Goal: Book appointment/travel/reservation

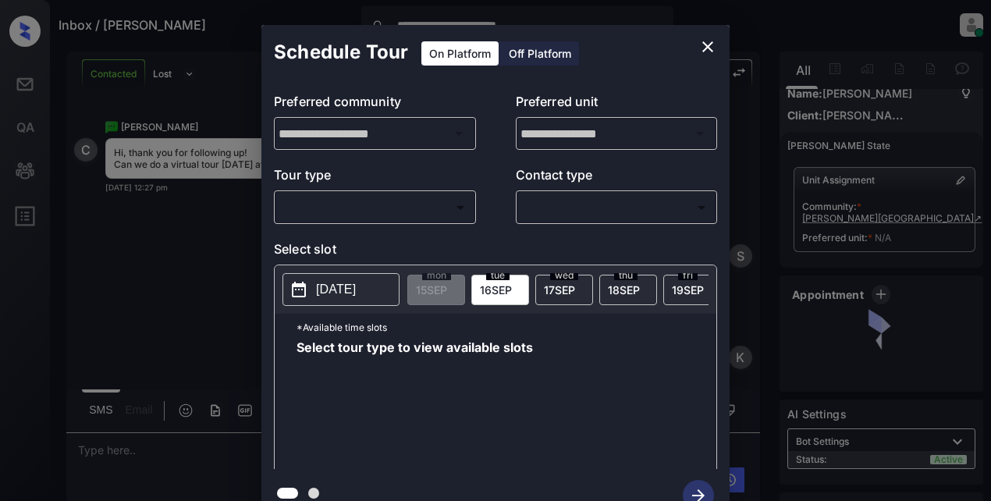
scroll to position [10, 0]
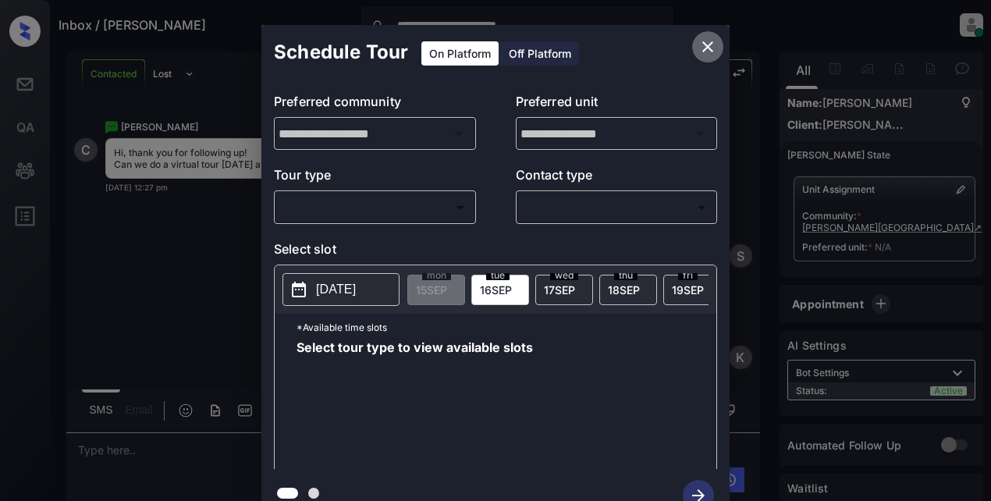
click at [702, 48] on icon "close" at bounding box center [708, 46] width 19 height 19
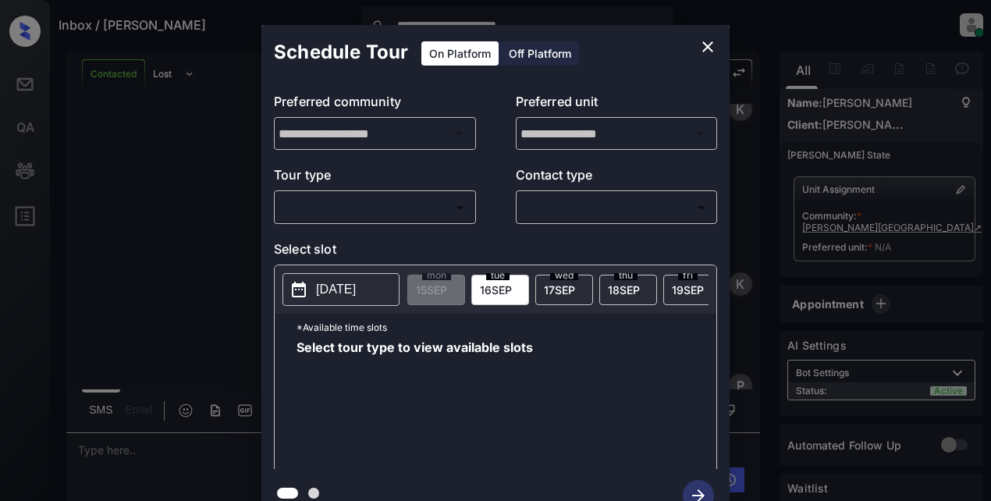
scroll to position [10, 0]
click at [366, 210] on body "**********" at bounding box center [495, 250] width 991 height 501
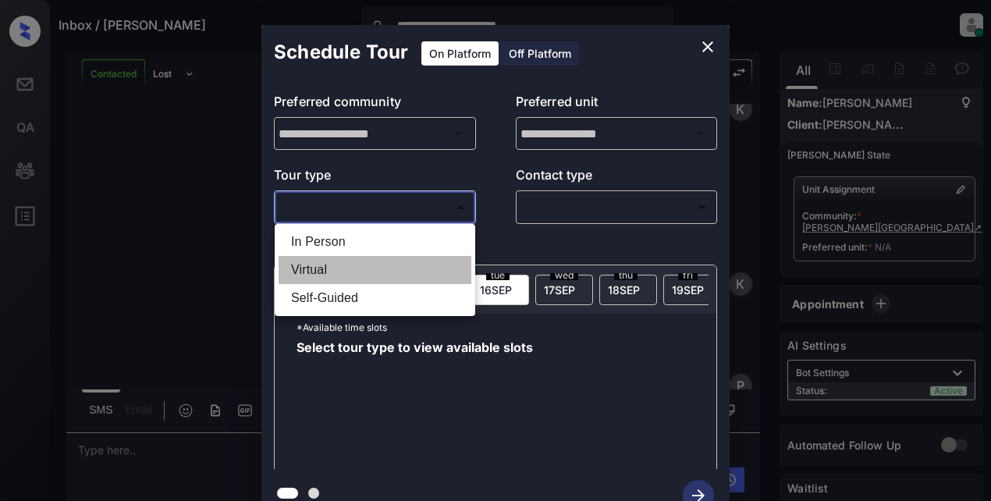
click at [324, 270] on li "Virtual" at bounding box center [375, 270] width 193 height 28
type input "*******"
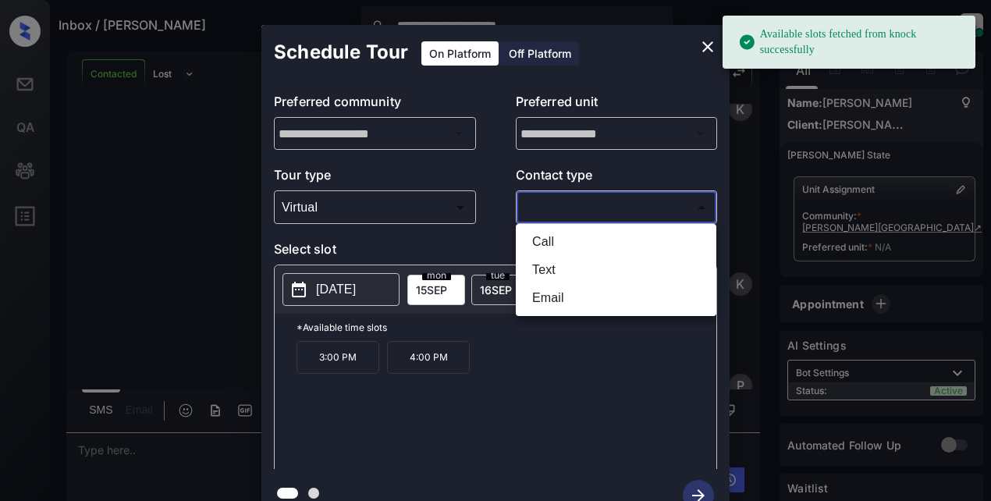
click at [592, 206] on body "**********" at bounding box center [495, 250] width 991 height 501
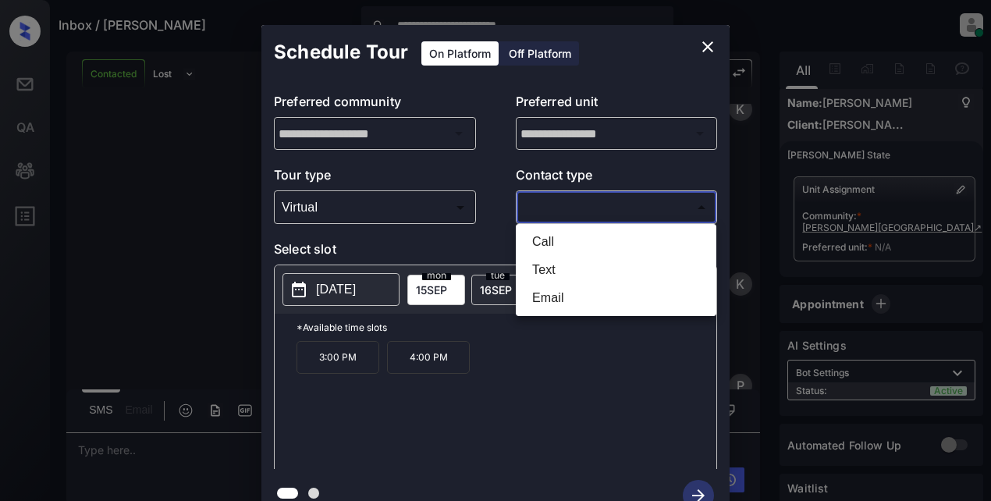
click at [706, 39] on div at bounding box center [495, 250] width 991 height 501
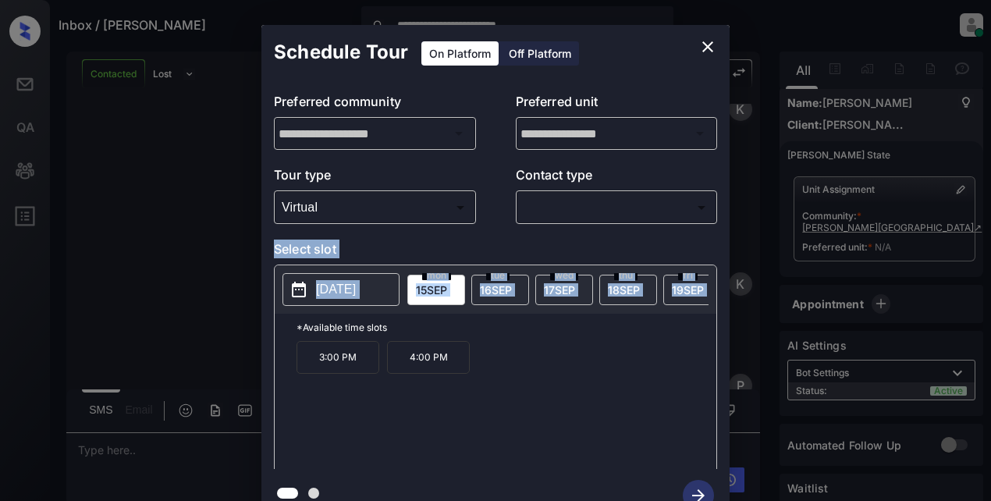
drag, startPoint x: 756, startPoint y: 272, endPoint x: 726, endPoint y: 182, distance: 94.8
click at [726, 182] on div "**********" at bounding box center [495, 273] width 991 height 547
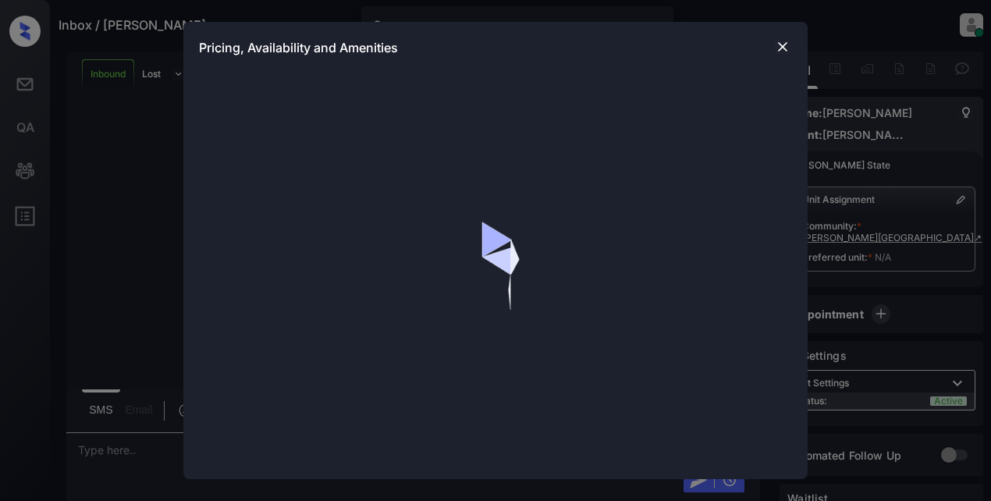
scroll to position [765, 0]
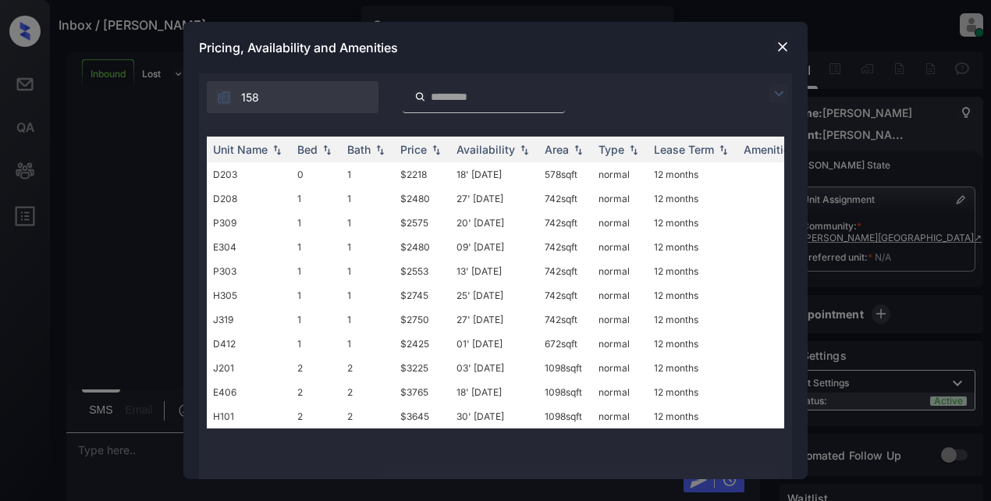
click at [777, 93] on img at bounding box center [779, 93] width 19 height 19
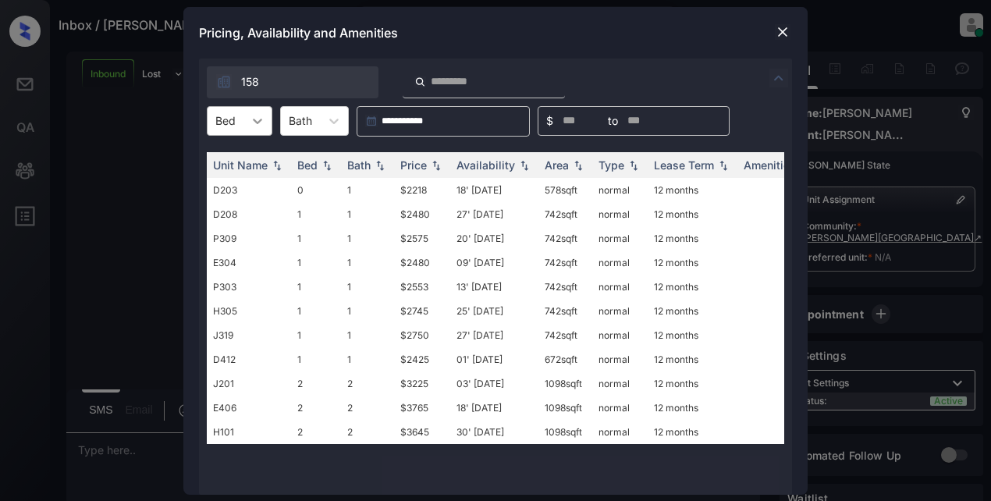
click at [247, 119] on div at bounding box center [258, 121] width 28 height 28
click at [252, 190] on div "1" at bounding box center [240, 187] width 66 height 28
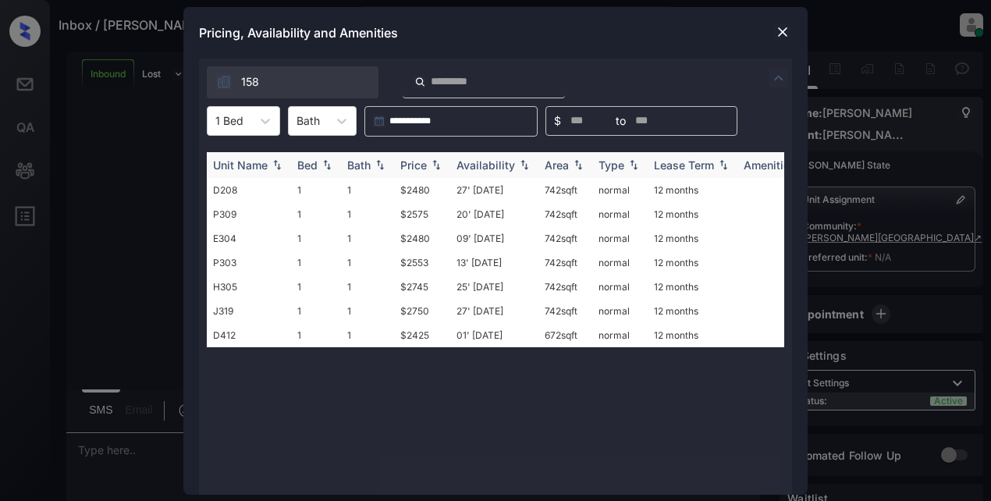
click at [427, 169] on div "Price" at bounding box center [413, 164] width 27 height 13
click at [424, 193] on td "$2425" at bounding box center [422, 190] width 56 height 24
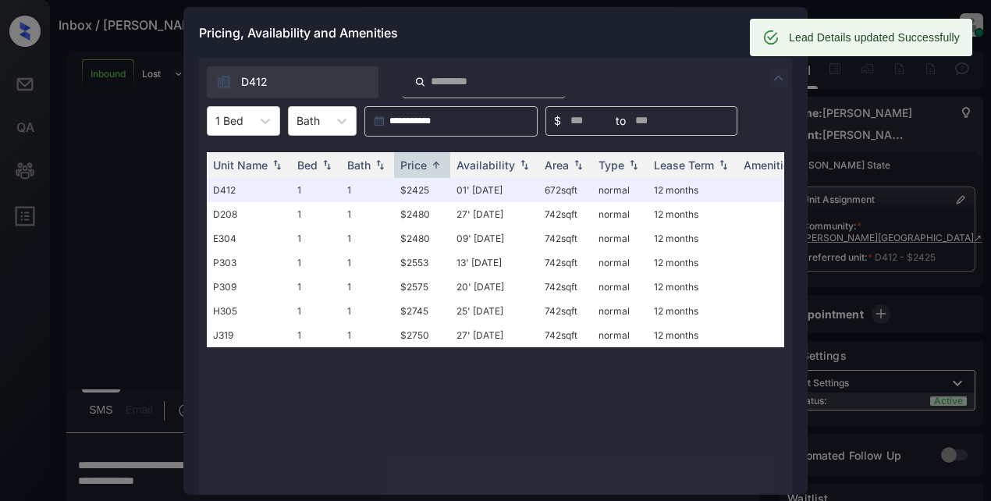
click at [646, 32] on div "Pricing, Availability and Amenities" at bounding box center [495, 33] width 624 height 52
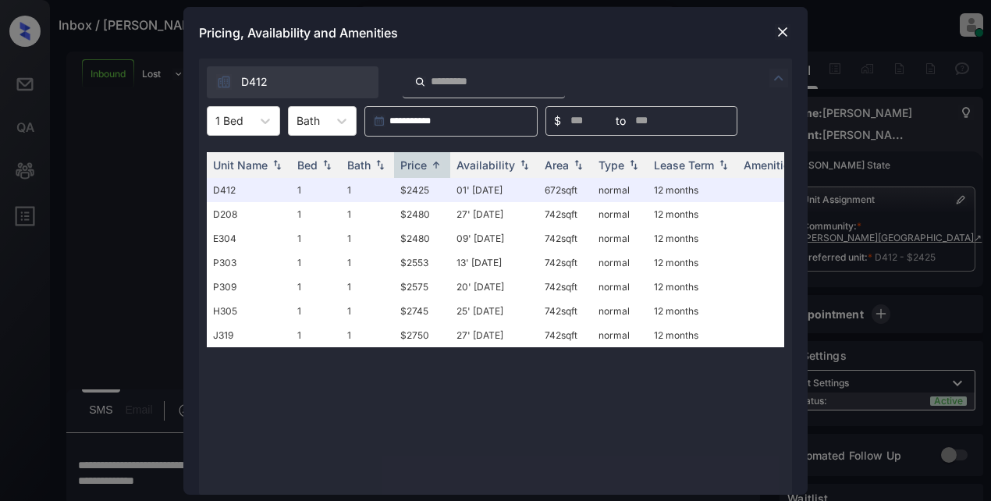
click at [781, 33] on img at bounding box center [783, 32] width 16 height 16
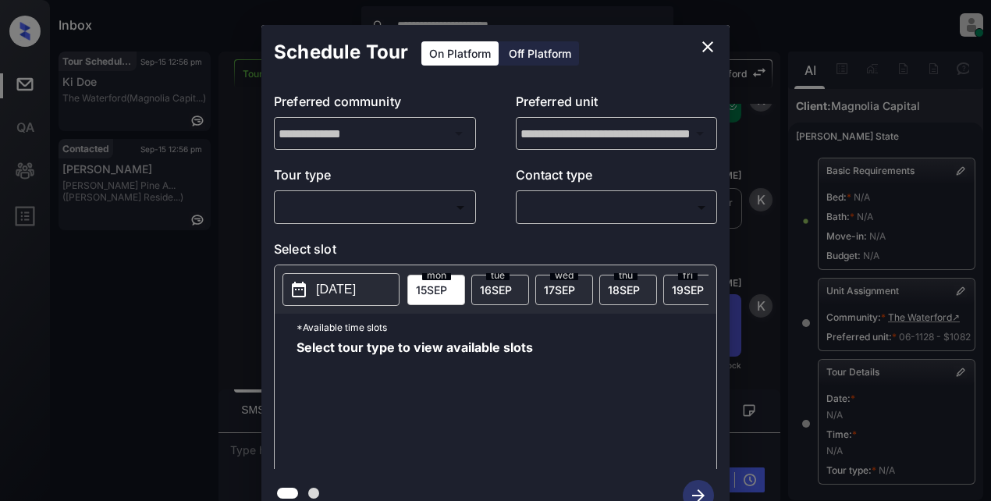
scroll to position [29, 0]
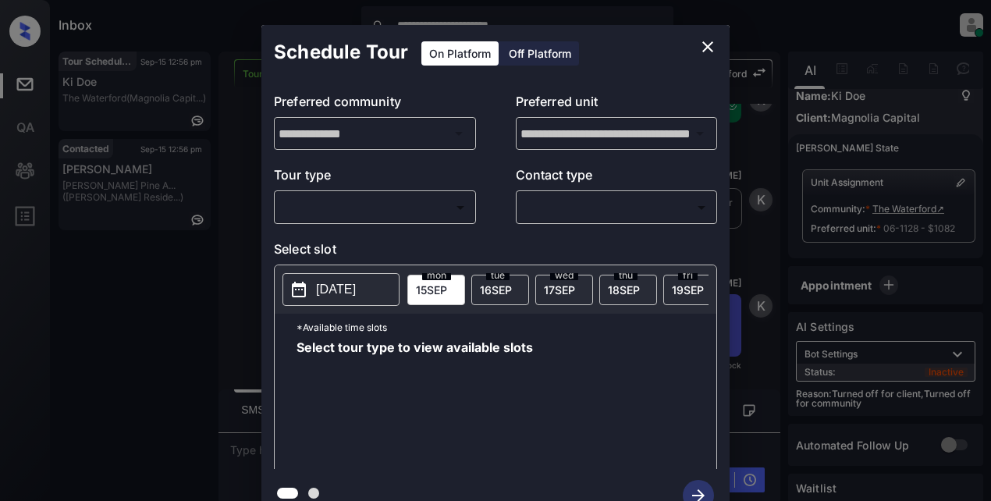
click at [415, 201] on body "**********" at bounding box center [495, 250] width 991 height 501
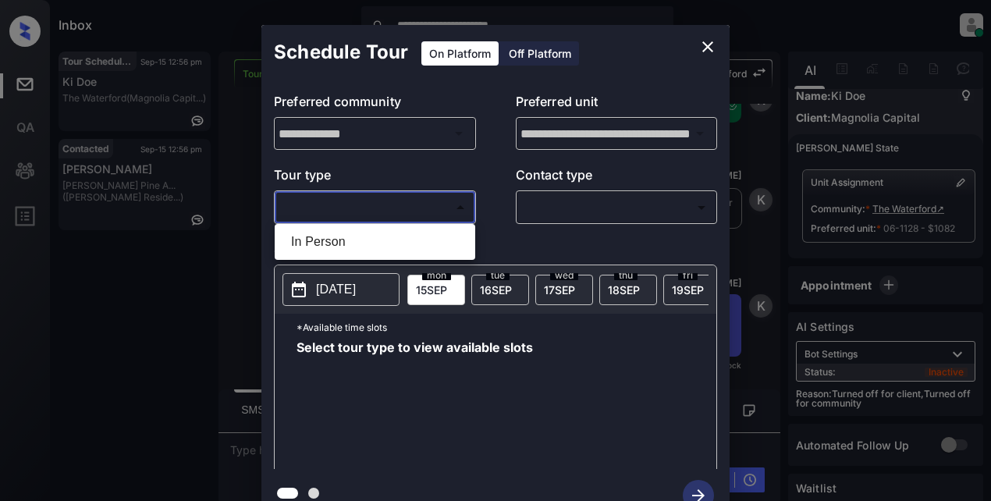
drag, startPoint x: 337, startPoint y: 244, endPoint x: 383, endPoint y: 237, distance: 46.5
click at [343, 243] on li "In Person" at bounding box center [375, 242] width 193 height 28
type input "********"
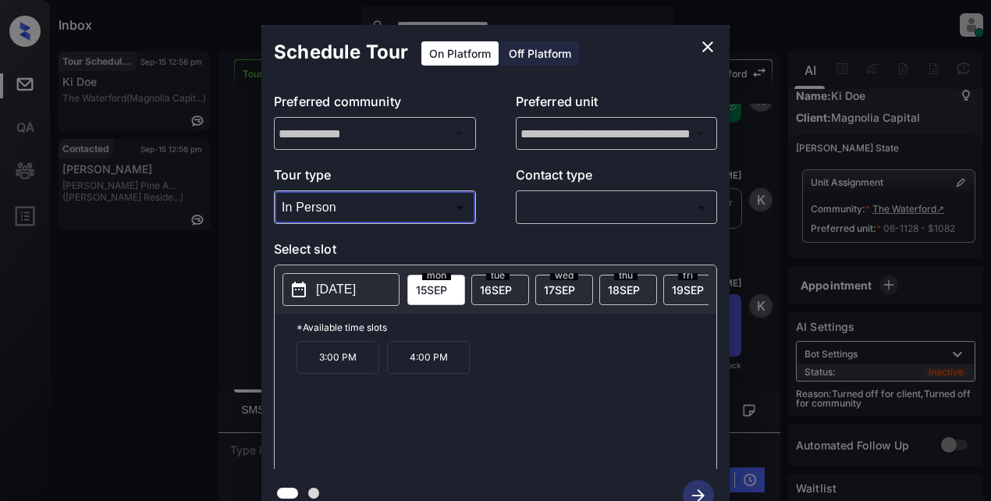
click at [609, 215] on body "**********" at bounding box center [495, 250] width 991 height 501
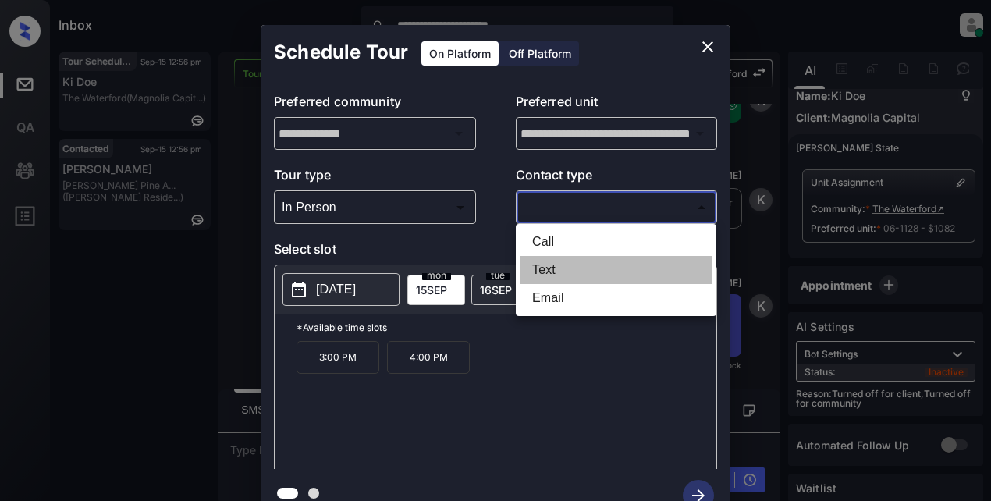
click at [545, 272] on li "Text" at bounding box center [616, 270] width 193 height 28
type input "****"
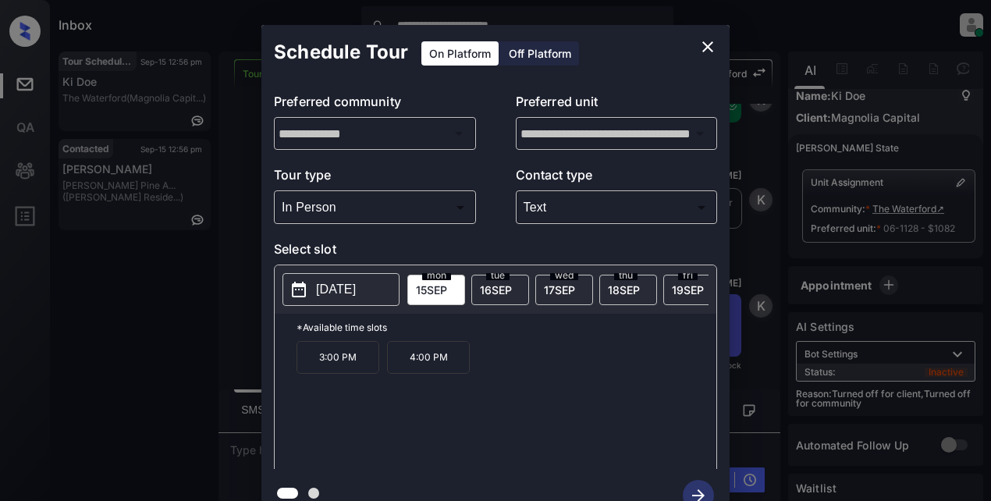
click at [357, 301] on button "2025-09-15" at bounding box center [341, 289] width 117 height 33
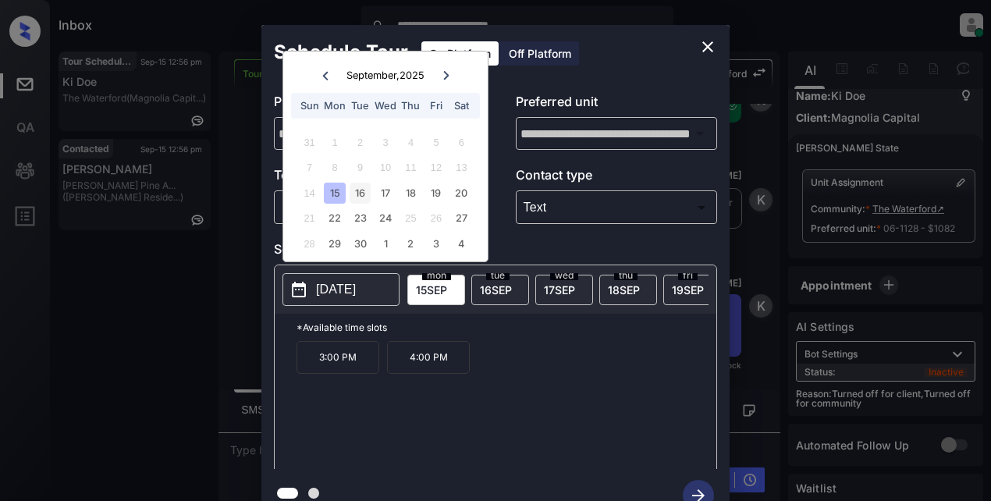
click at [368, 197] on div "16" at bounding box center [360, 193] width 21 height 21
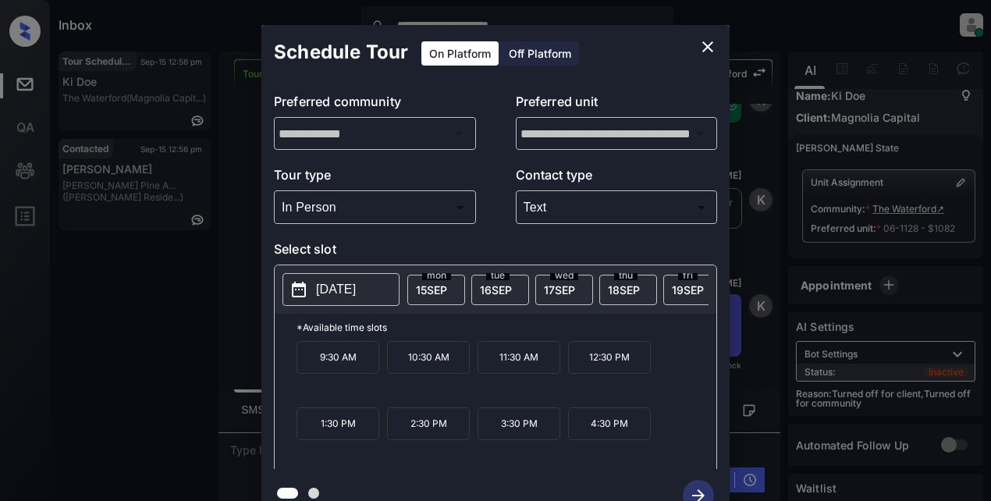
click at [440, 368] on p "10:30 AM" at bounding box center [428, 357] width 83 height 33
click at [689, 492] on icon "button" at bounding box center [698, 495] width 31 height 31
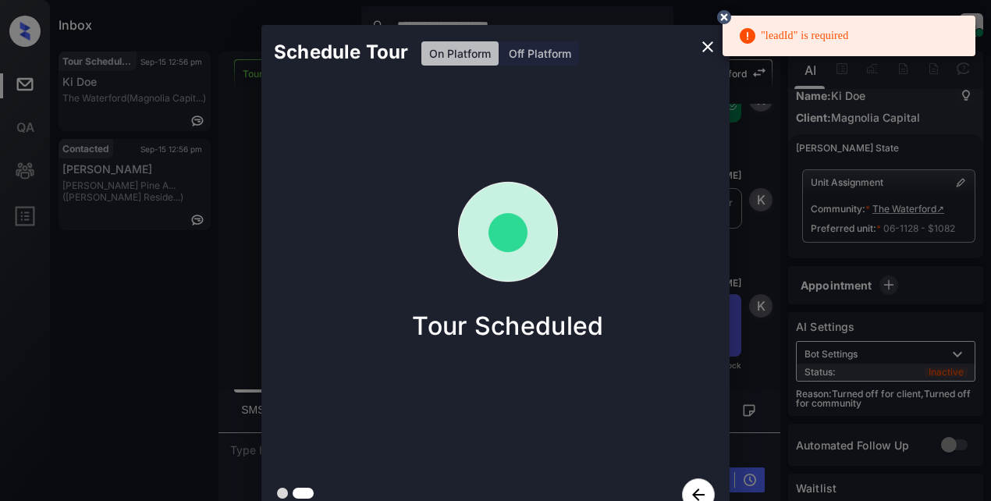
click at [703, 48] on icon "close" at bounding box center [708, 46] width 19 height 19
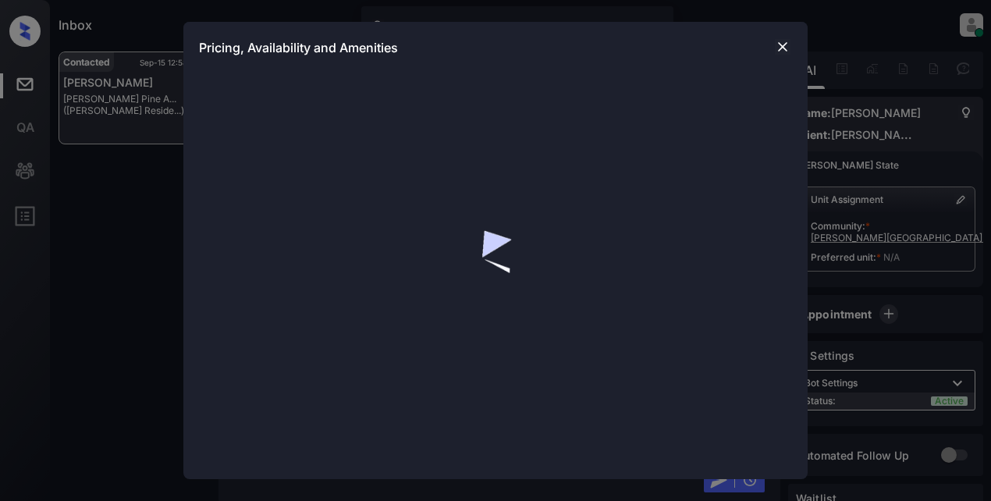
scroll to position [3655, 0]
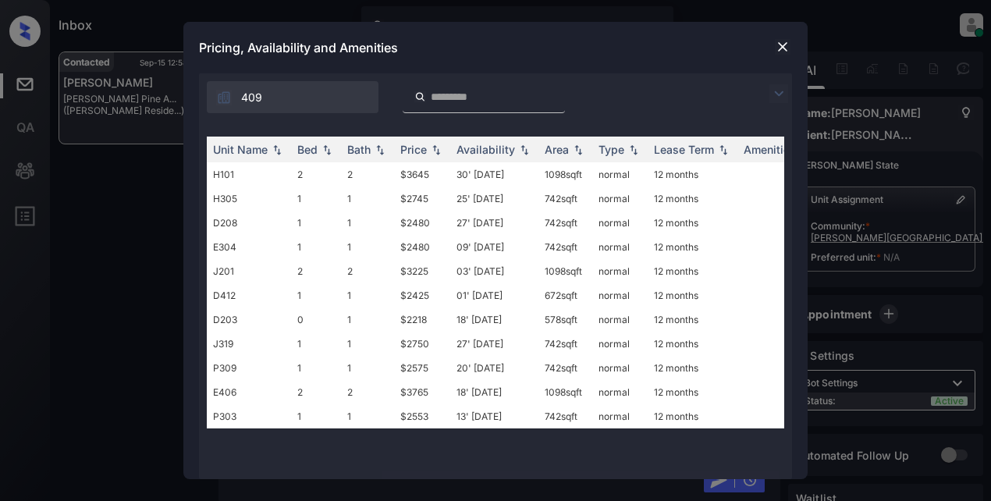
click at [772, 91] on img at bounding box center [779, 93] width 19 height 19
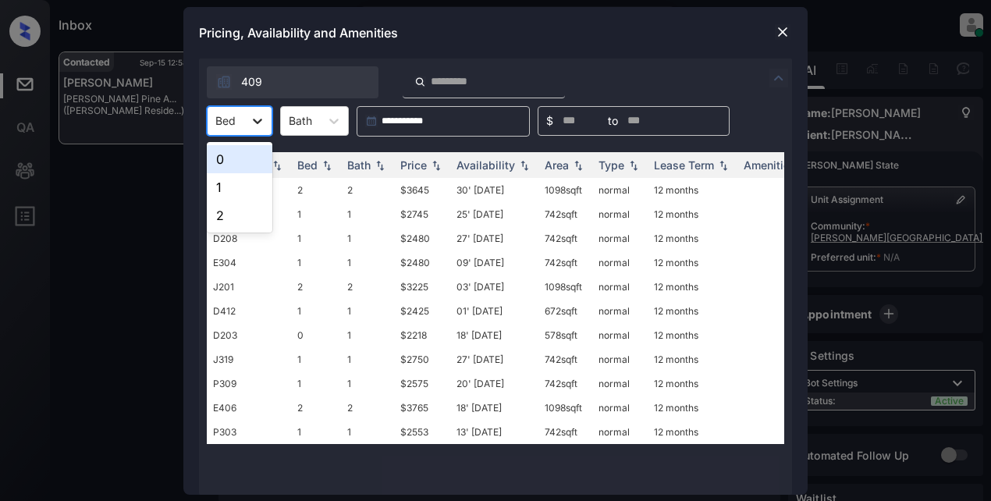
click at [259, 122] on icon at bounding box center [257, 121] width 9 height 5
click at [245, 187] on div "1" at bounding box center [240, 187] width 66 height 28
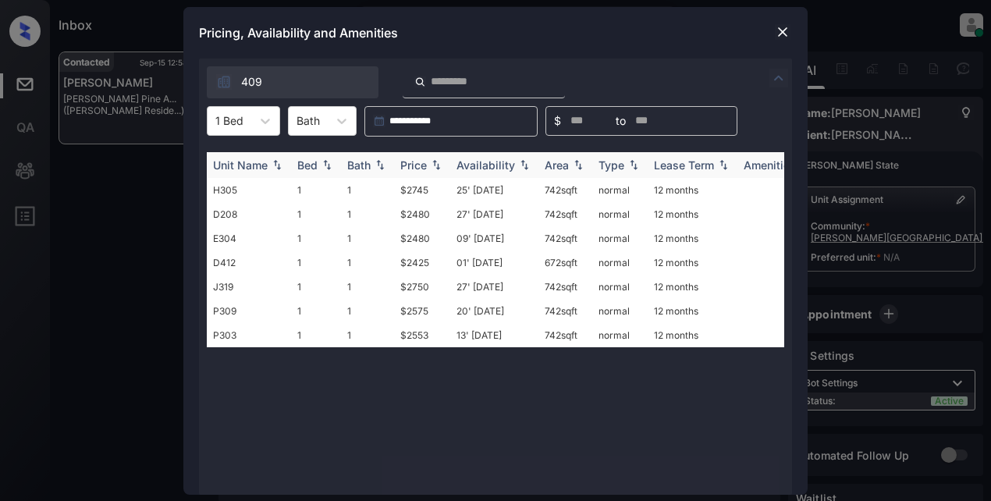
click at [412, 166] on div "Price" at bounding box center [413, 164] width 27 height 13
click at [413, 165] on div "Price" at bounding box center [413, 164] width 27 height 13
click at [418, 188] on td "$2425" at bounding box center [422, 190] width 56 height 24
click at [424, 186] on td "$2425" at bounding box center [422, 190] width 56 height 24
click at [426, 185] on td "$2425" at bounding box center [422, 190] width 56 height 24
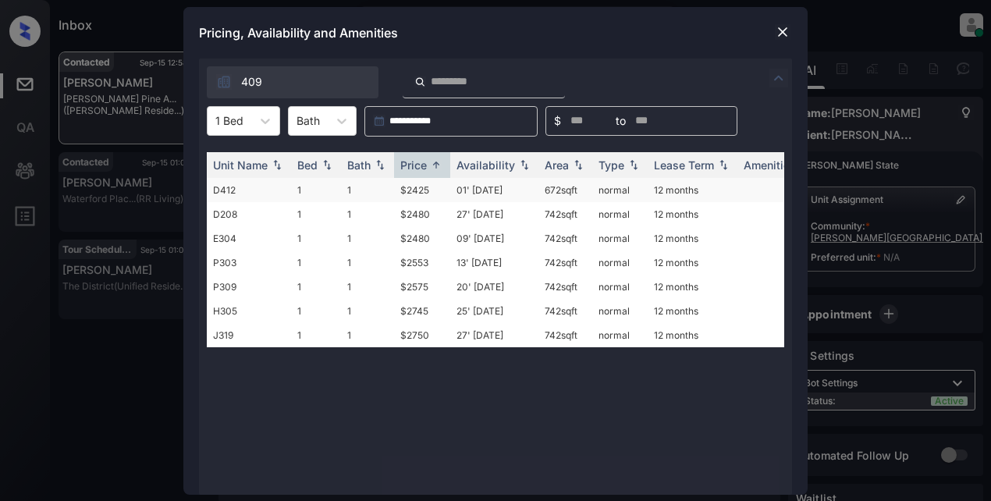
click at [406, 194] on td "$2425" at bounding box center [422, 190] width 56 height 24
click at [406, 193] on td "$2425" at bounding box center [422, 190] width 56 height 24
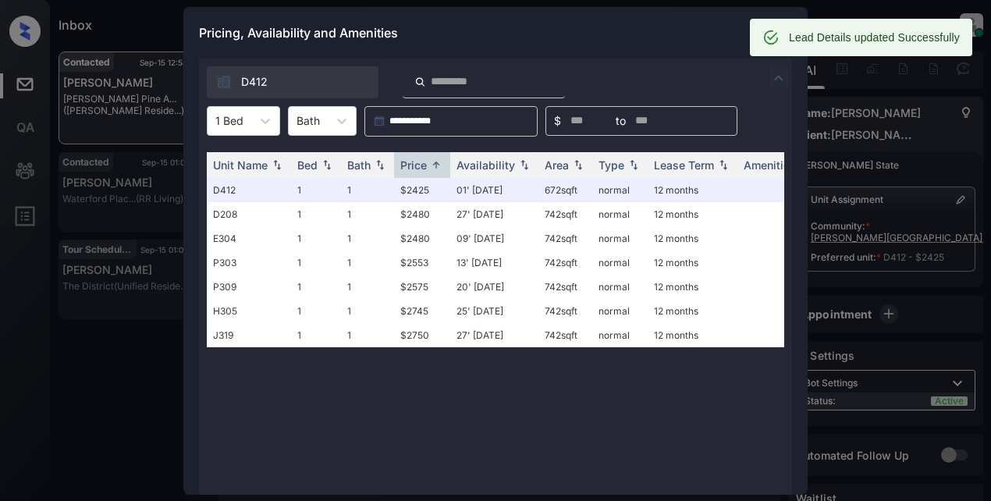
click at [682, 27] on div "Pricing, Availability and Amenities" at bounding box center [495, 33] width 624 height 52
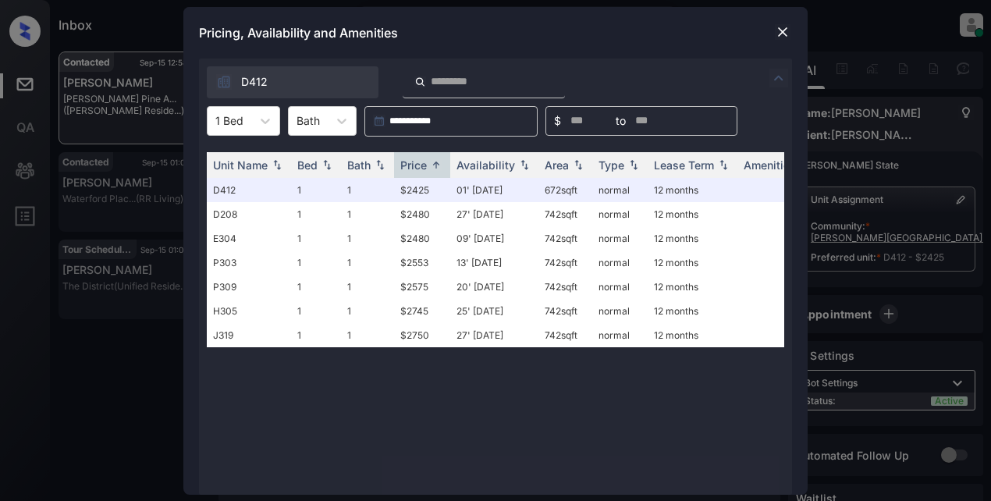
click at [769, 24] on div "Pricing, Availability and Amenities" at bounding box center [495, 33] width 624 height 52
click at [783, 33] on img at bounding box center [783, 32] width 16 height 16
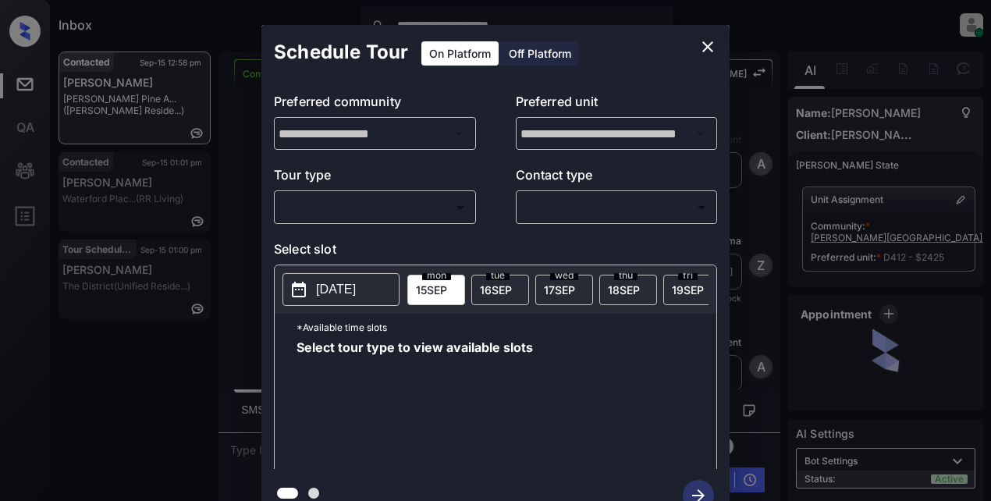
scroll to position [3756, 0]
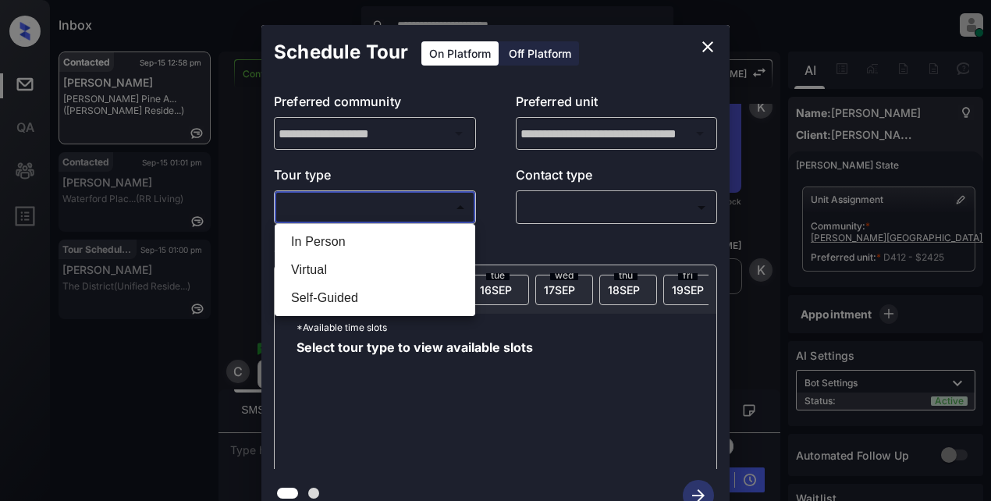
click at [405, 199] on body "**********" at bounding box center [495, 250] width 991 height 501
click at [355, 265] on li "Virtual" at bounding box center [375, 270] width 193 height 28
type input "*******"
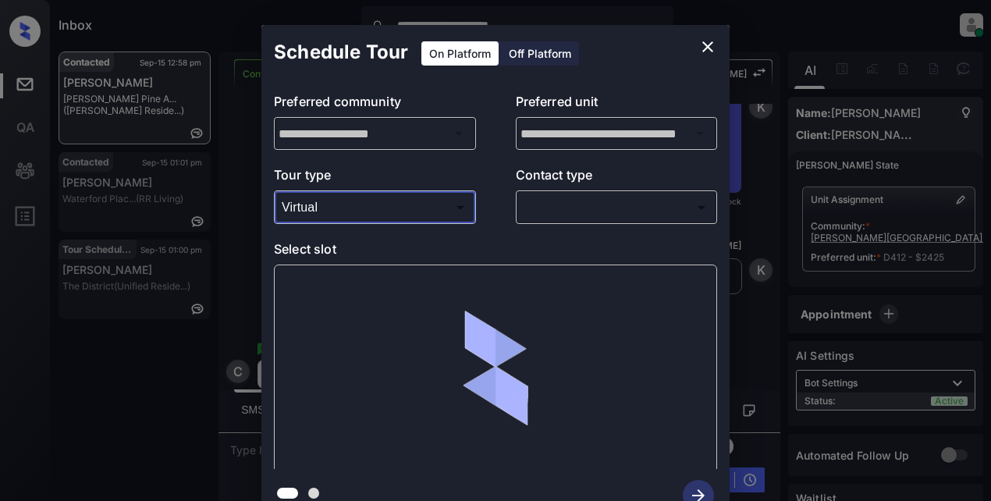
click at [584, 207] on body "**********" at bounding box center [495, 250] width 991 height 501
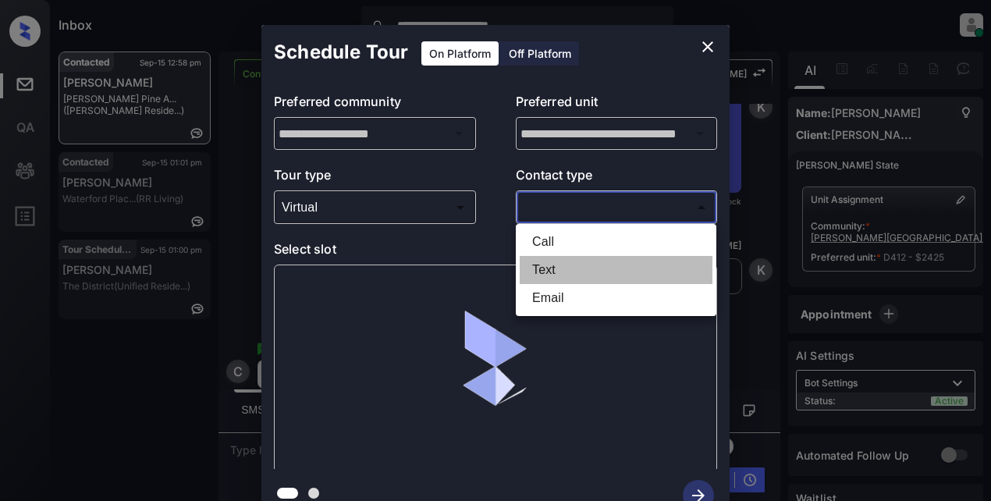
click at [545, 269] on li "Text" at bounding box center [616, 270] width 193 height 28
type input "****"
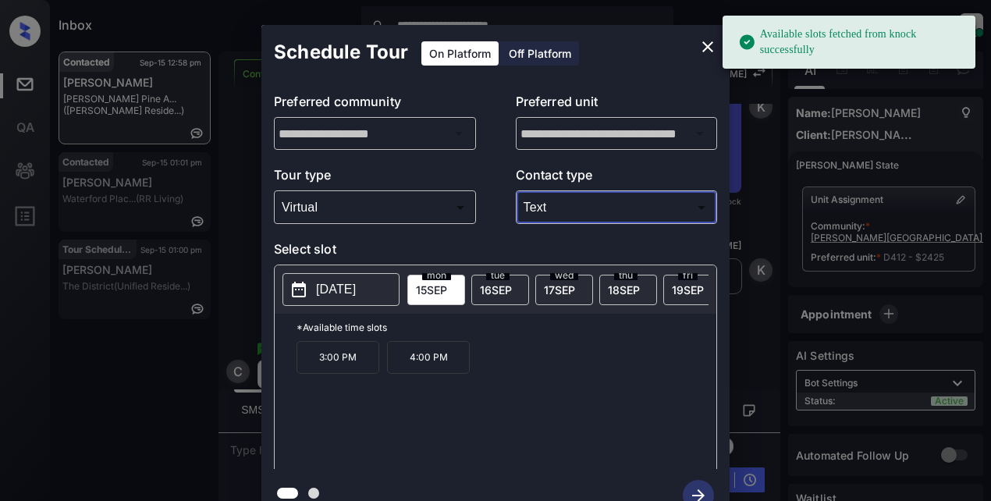
click at [341, 294] on p "2025-09-15" at bounding box center [336, 289] width 40 height 19
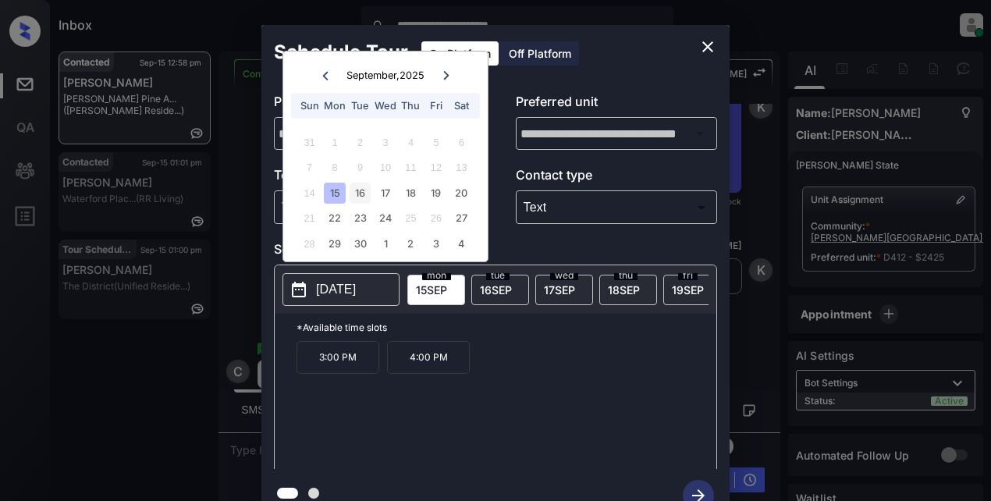
click at [355, 190] on div "16" at bounding box center [360, 193] width 21 height 21
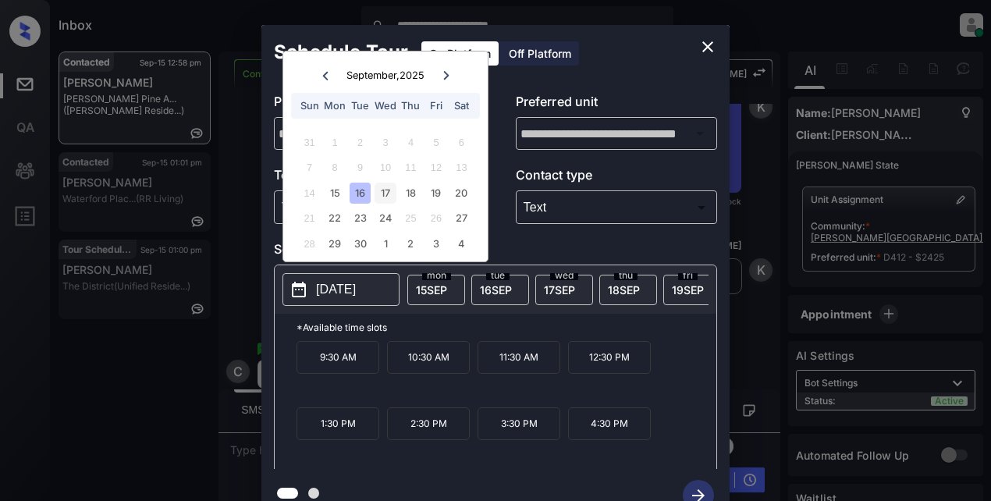
click at [386, 194] on div "17" at bounding box center [385, 193] width 21 height 21
click at [412, 201] on div "18" at bounding box center [410, 193] width 21 height 21
click at [432, 198] on div "19" at bounding box center [435, 193] width 21 height 21
click at [336, 195] on div "15" at bounding box center [334, 193] width 21 height 21
click at [365, 195] on div "16" at bounding box center [360, 193] width 21 height 21
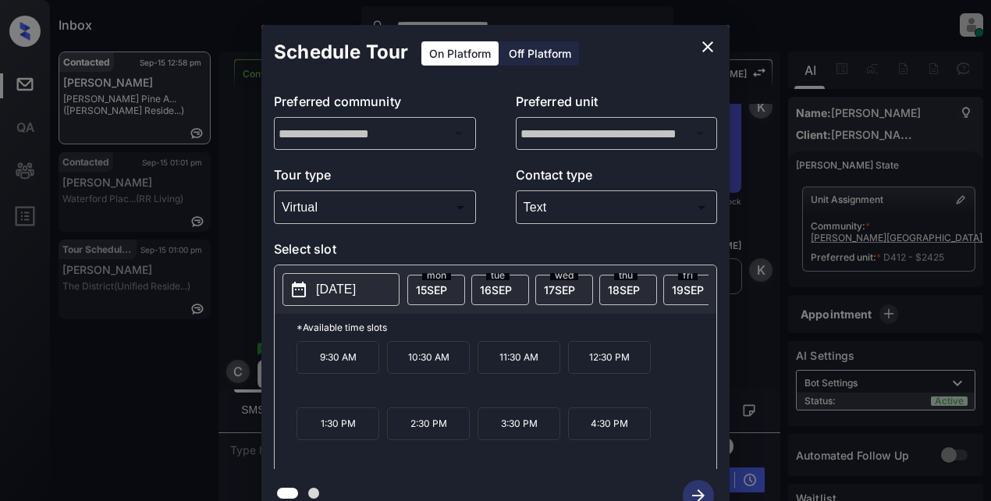
click at [501, 286] on span "16 SEP" at bounding box center [496, 289] width 32 height 13
click at [562, 289] on span "17 SEP" at bounding box center [559, 289] width 31 height 13
click at [621, 289] on span "18 SEP" at bounding box center [624, 289] width 32 height 13
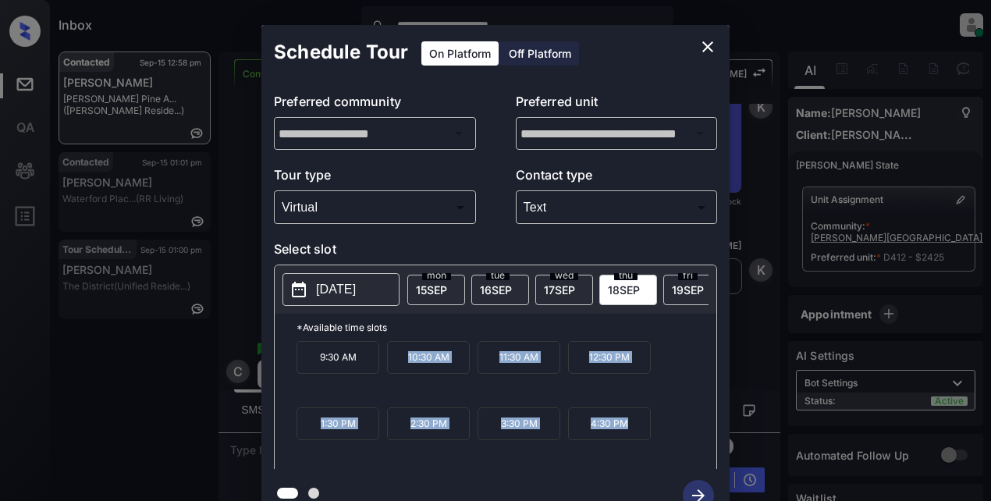
drag, startPoint x: 413, startPoint y: 378, endPoint x: 640, endPoint y: 435, distance: 234.2
click at [640, 435] on div "9:30 AM 10:30 AM 11:30 AM 12:30 PM 1:30 PM 2:30 PM 3:30 PM 4:30 PM" at bounding box center [507, 403] width 420 height 125
copy div "10:30 AM 11:30 AM 12:30 PM 1:30 PM 2:30 PM 3:30 PM 4:30 PM"
click at [710, 47] on icon "close" at bounding box center [708, 46] width 19 height 19
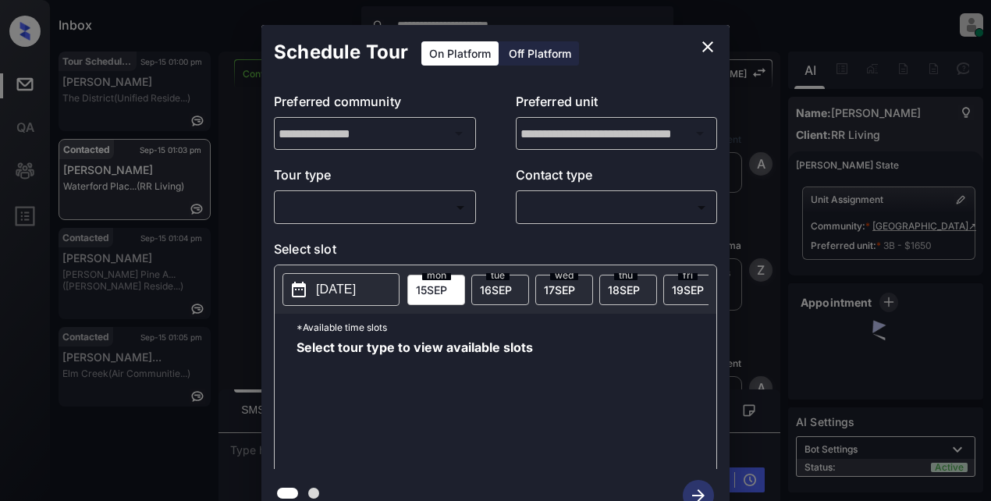
scroll to position [3452, 0]
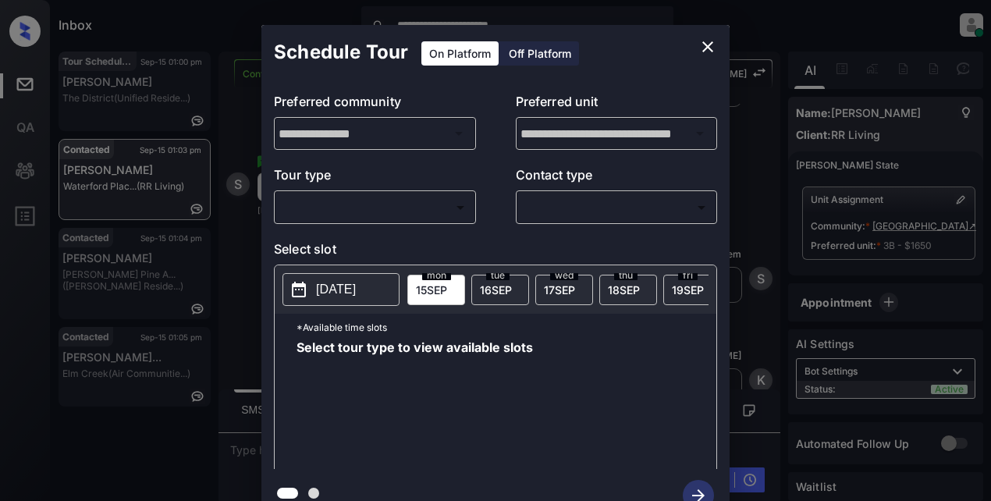
click at [387, 216] on body "**********" at bounding box center [495, 250] width 991 height 501
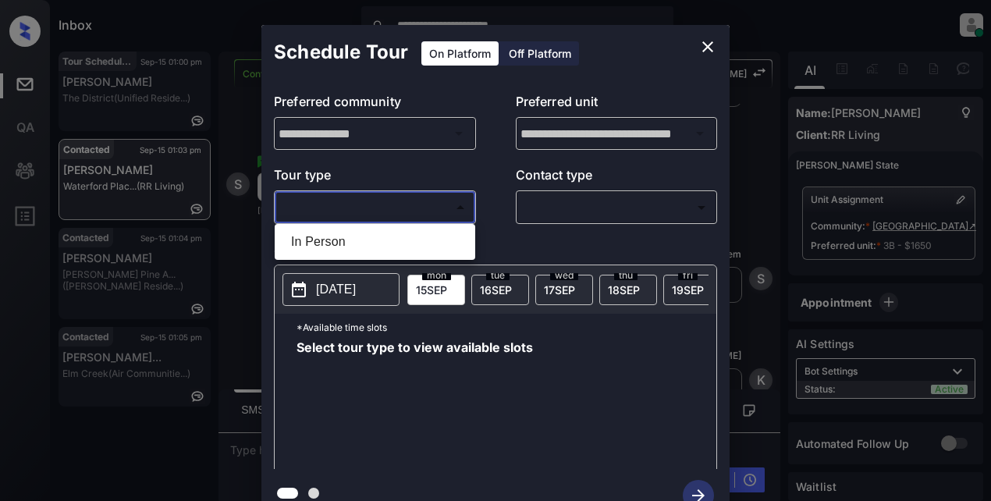
drag, startPoint x: 353, startPoint y: 244, endPoint x: 392, endPoint y: 243, distance: 39.1
click at [354, 244] on li "In Person" at bounding box center [375, 242] width 193 height 28
type input "********"
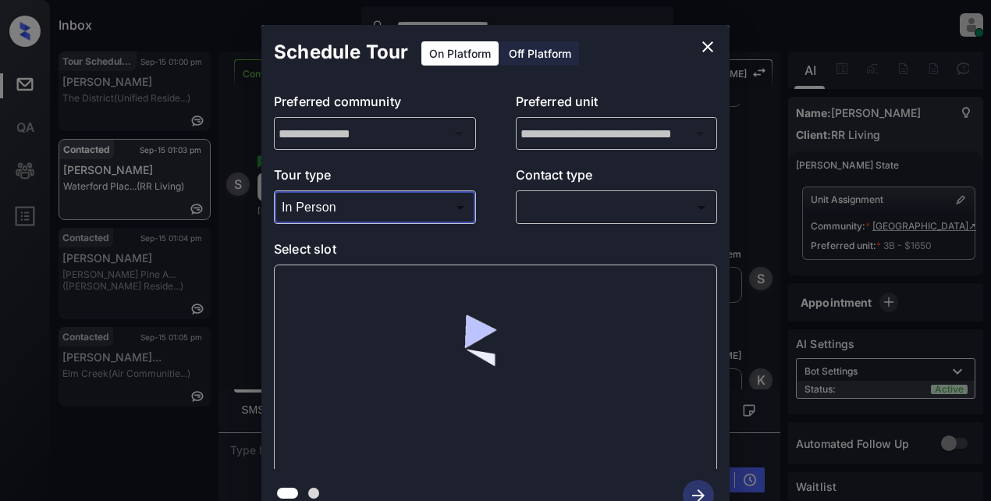
click at [571, 217] on body "**********" at bounding box center [495, 250] width 991 height 501
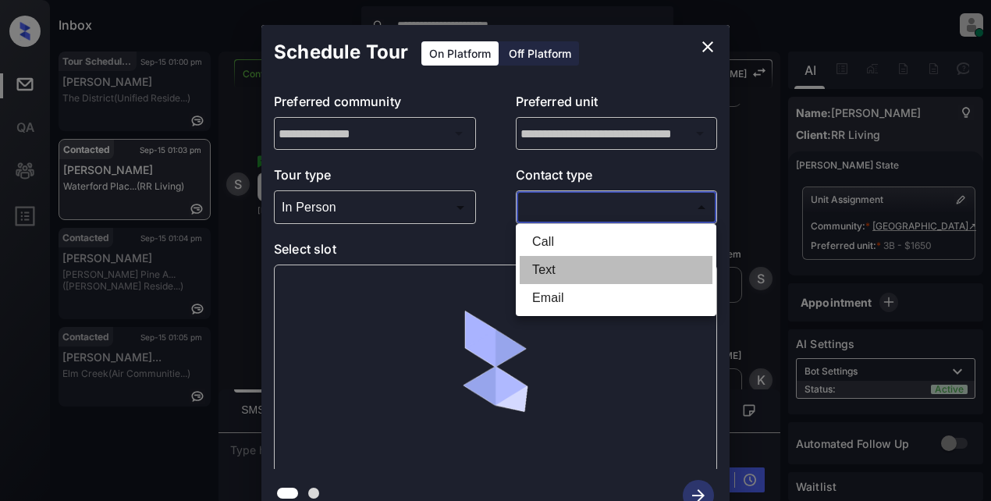
click at [560, 267] on li "Text" at bounding box center [616, 270] width 193 height 28
type input "****"
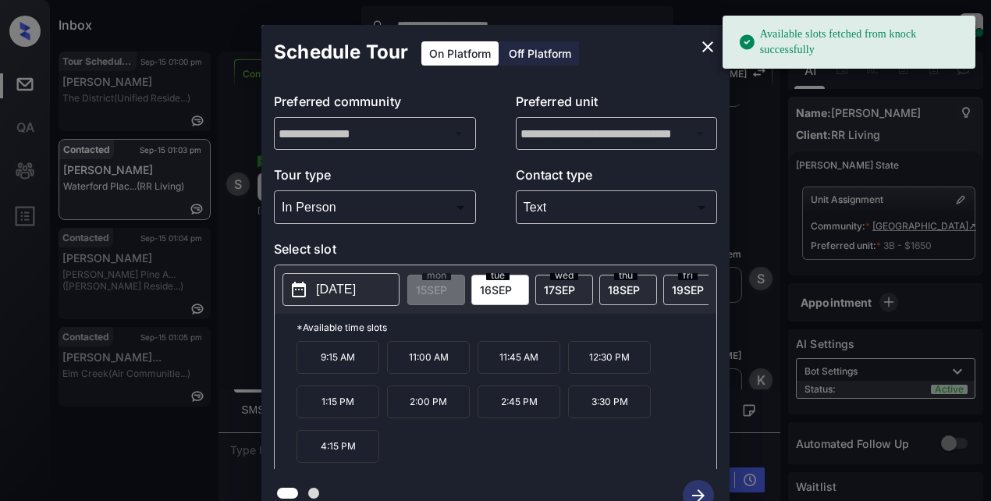
click at [337, 296] on p "2025-09-16" at bounding box center [336, 289] width 40 height 19
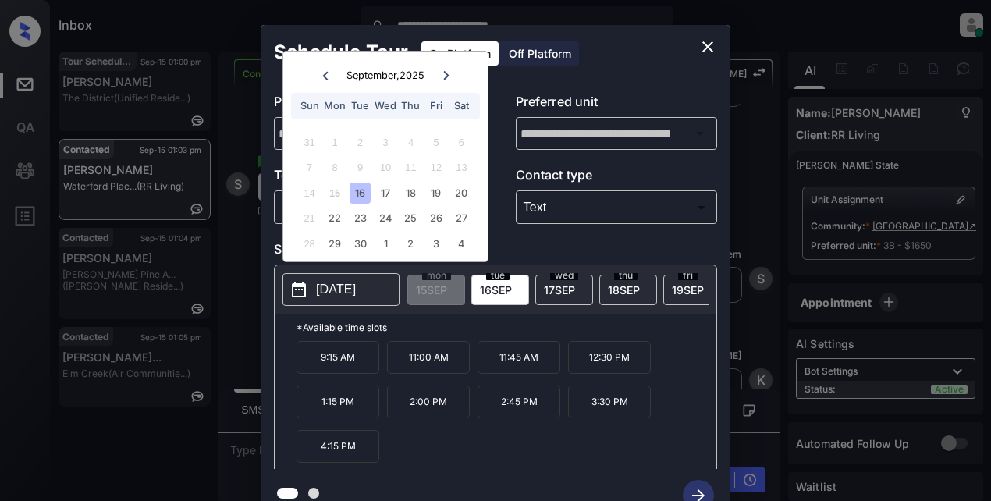
click at [363, 197] on div "16" at bounding box center [360, 193] width 21 height 21
click at [341, 365] on p "9:15 AM" at bounding box center [338, 357] width 83 height 33
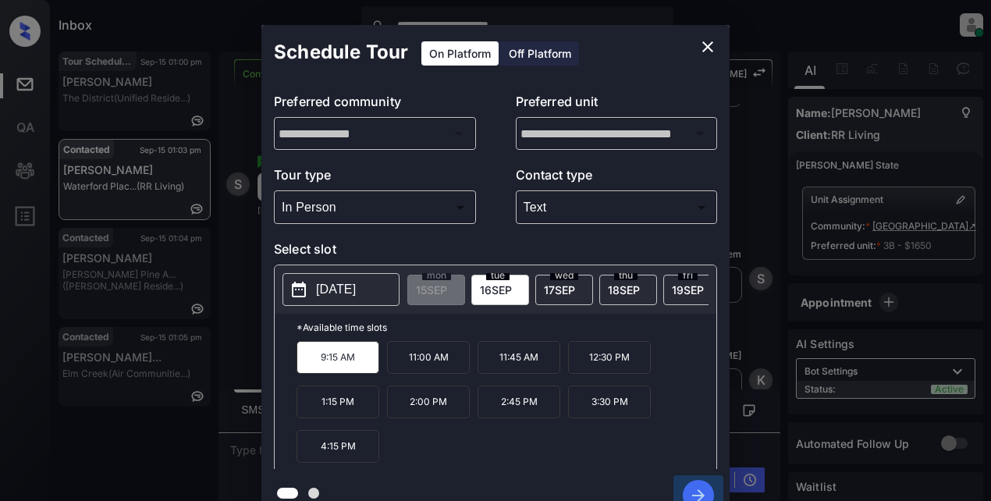
click at [711, 486] on icon "button" at bounding box center [698, 495] width 31 height 31
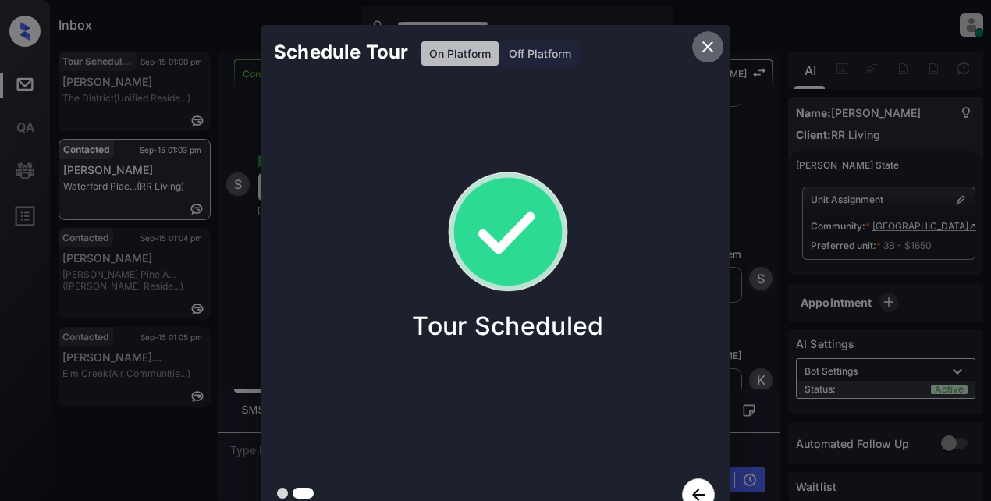
click at [702, 44] on icon "close" at bounding box center [708, 46] width 19 height 19
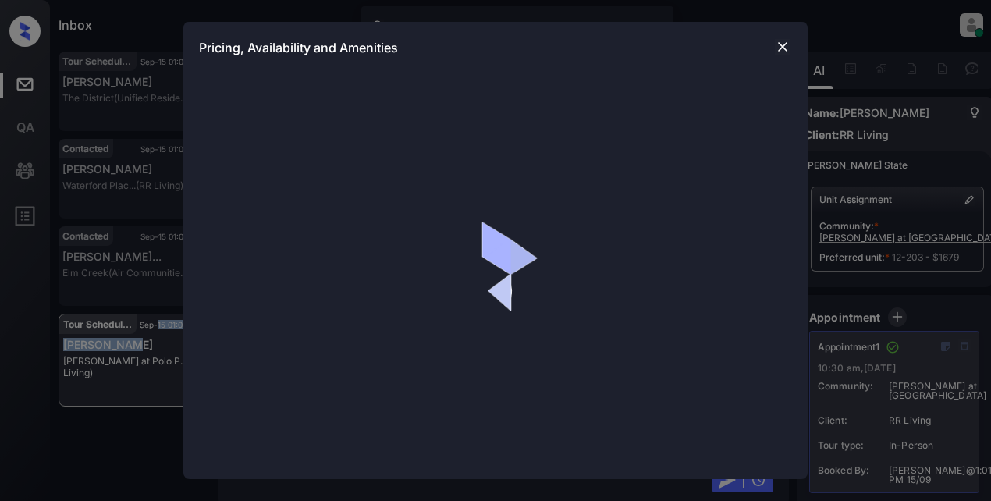
scroll to position [91, 0]
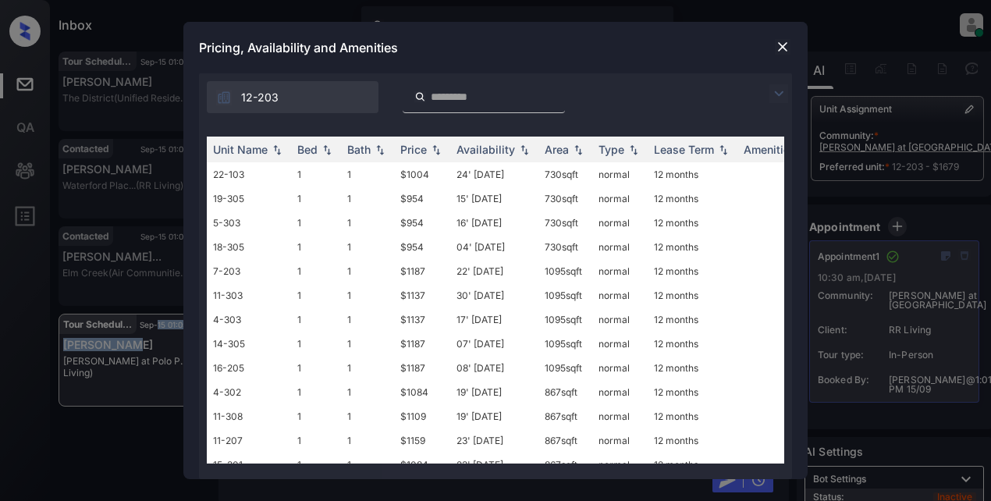
click at [785, 95] on img at bounding box center [779, 93] width 19 height 19
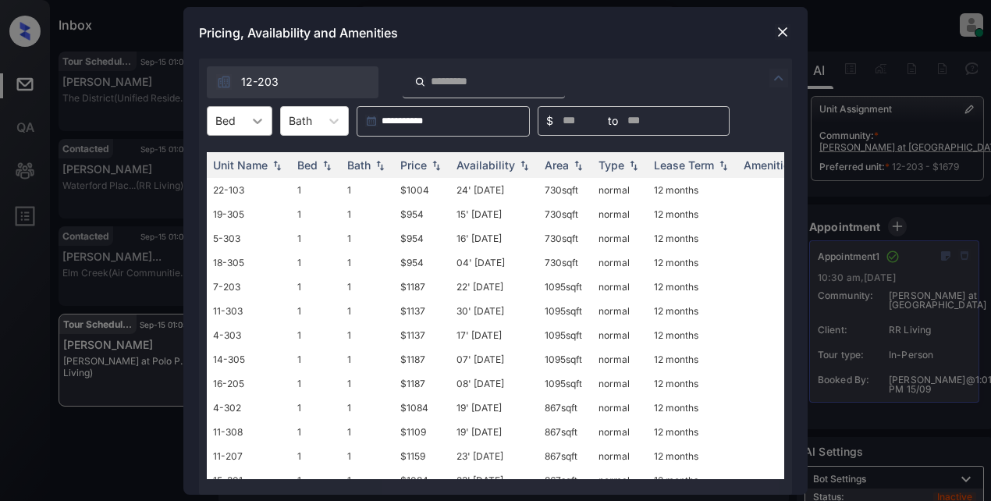
click at [267, 124] on div at bounding box center [258, 121] width 28 height 28
drag, startPoint x: 236, startPoint y: 215, endPoint x: 244, endPoint y: 216, distance: 7.8
click at [239, 215] on div "3" at bounding box center [240, 215] width 66 height 28
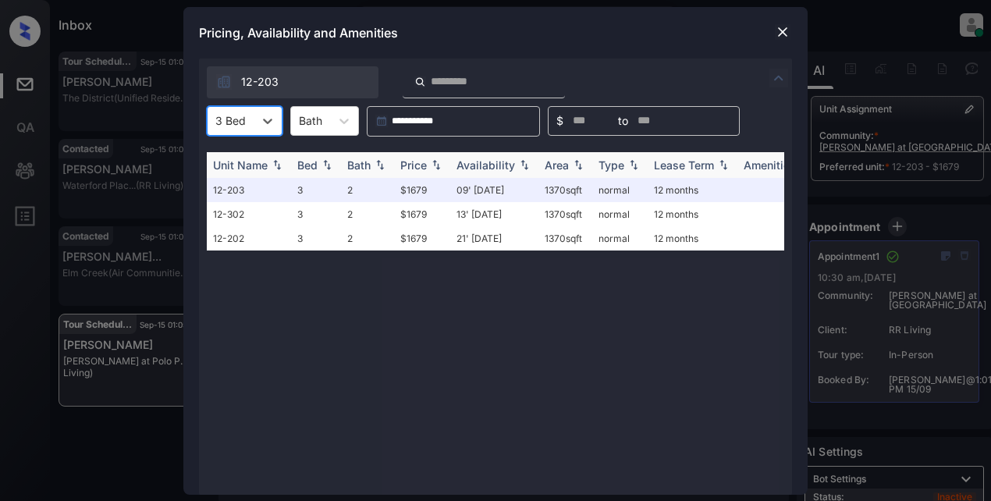
click at [420, 160] on div "Price" at bounding box center [413, 164] width 27 height 13
click at [421, 159] on div "Price" at bounding box center [413, 164] width 27 height 13
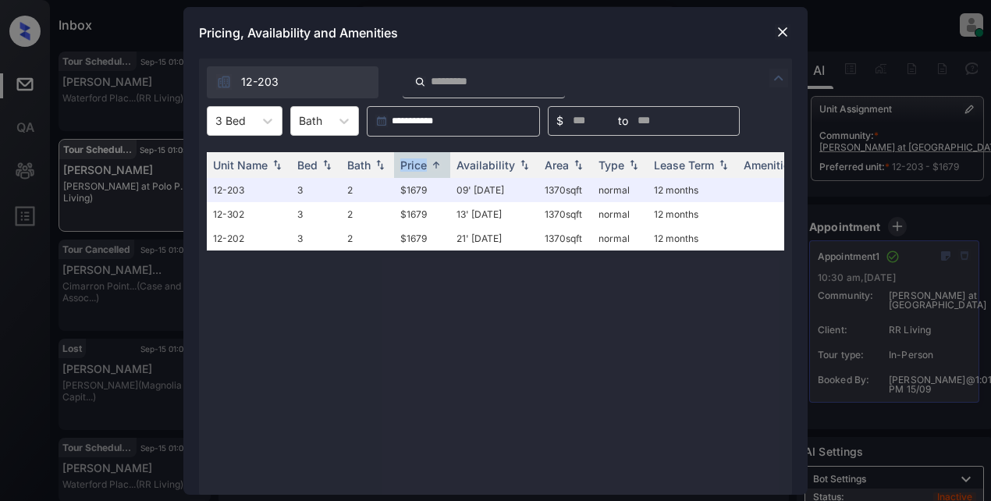
click at [784, 32] on img at bounding box center [783, 32] width 16 height 16
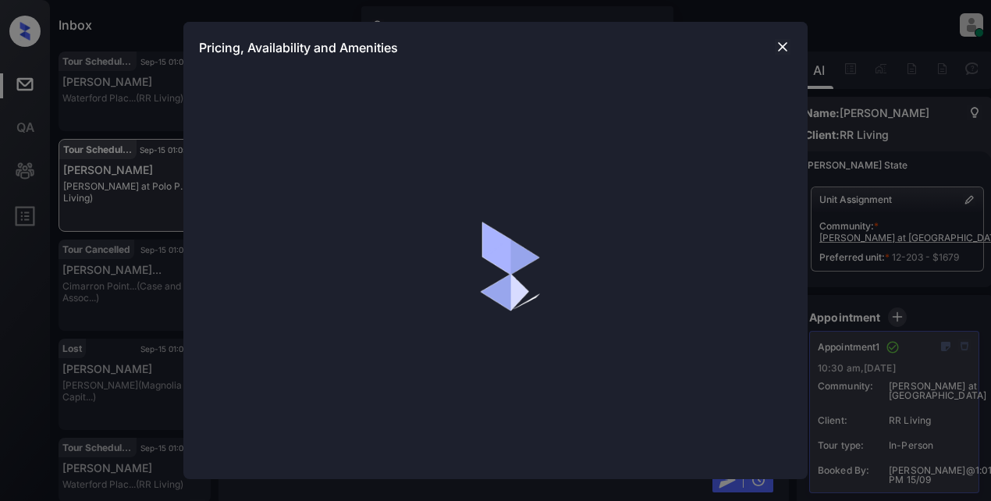
scroll to position [91, 0]
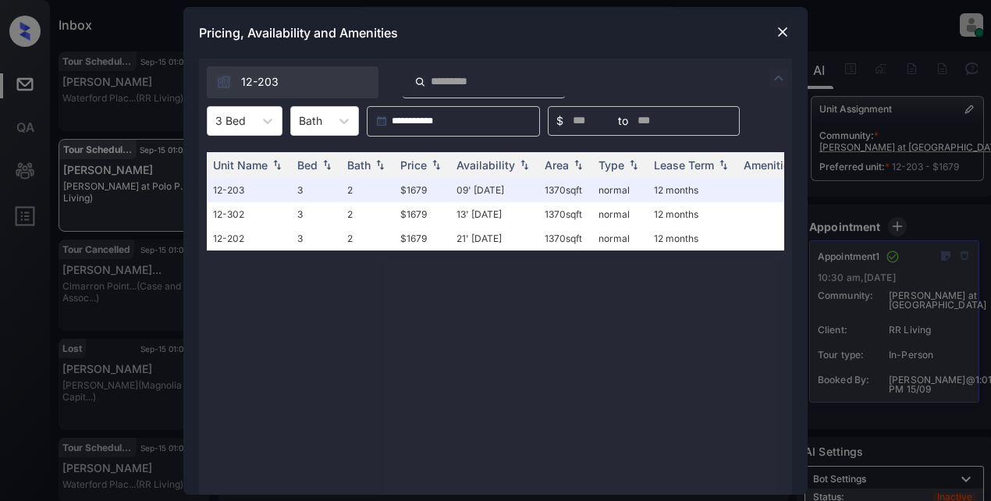
click at [789, 35] on img at bounding box center [783, 32] width 16 height 16
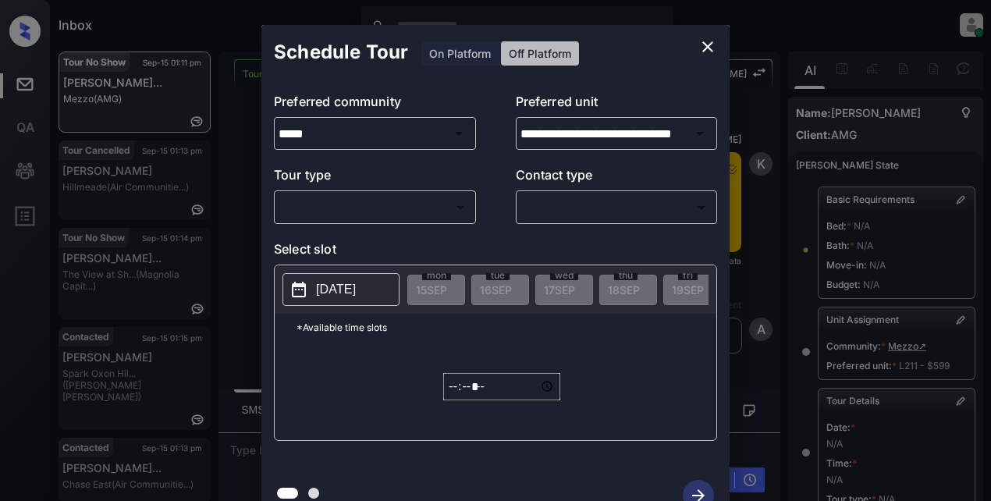
scroll to position [294, 0]
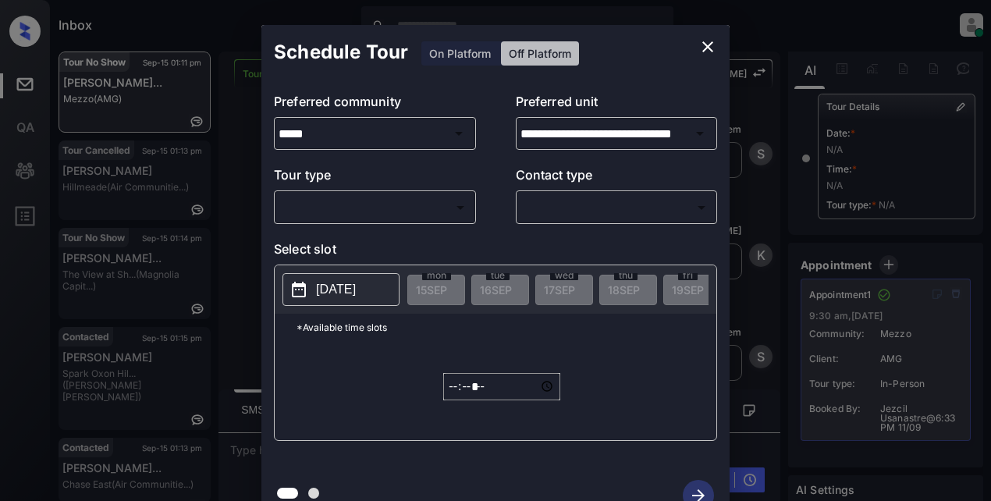
click at [419, 206] on body "Inbox Lyzzelle [PERSON_NAME] Online Set yourself offline Set yourself on break …" at bounding box center [495, 250] width 991 height 501
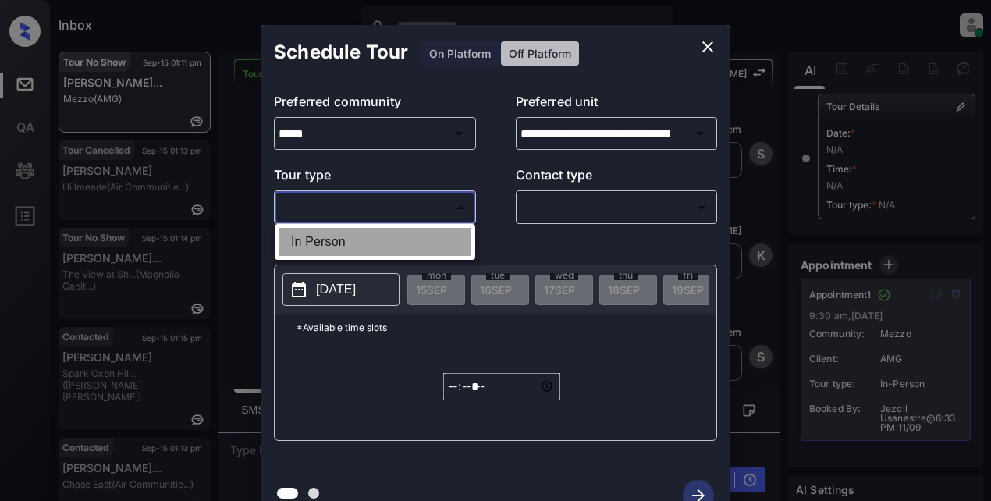
click at [372, 244] on li "In Person" at bounding box center [375, 242] width 193 height 28
type input "********"
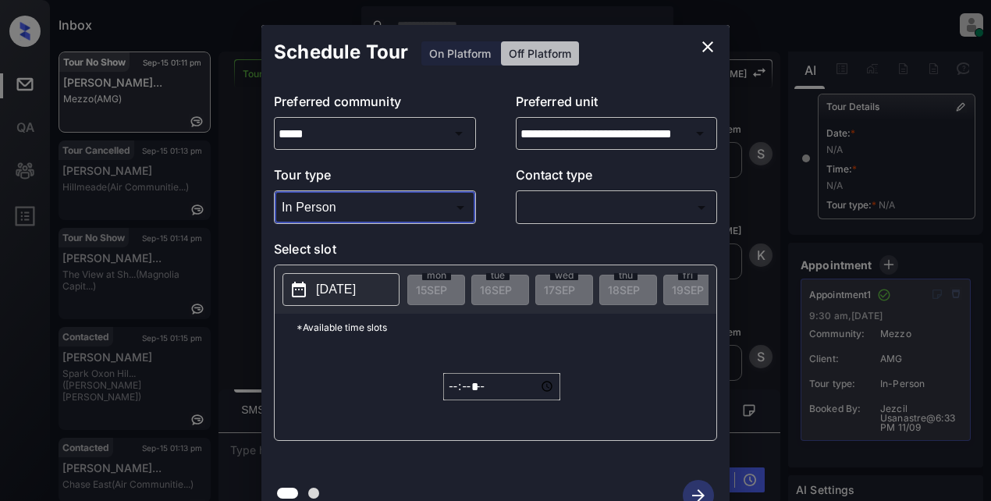
click at [569, 197] on body "Inbox Lyzzelle [PERSON_NAME] Online Set yourself offline Set yourself on break …" at bounding box center [495, 250] width 991 height 501
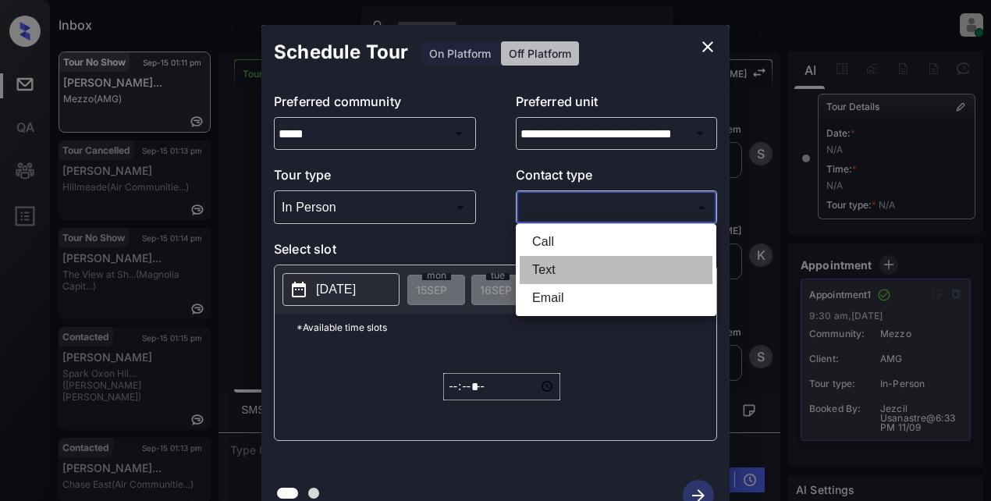
click at [553, 270] on li "Text" at bounding box center [616, 270] width 193 height 28
type input "****"
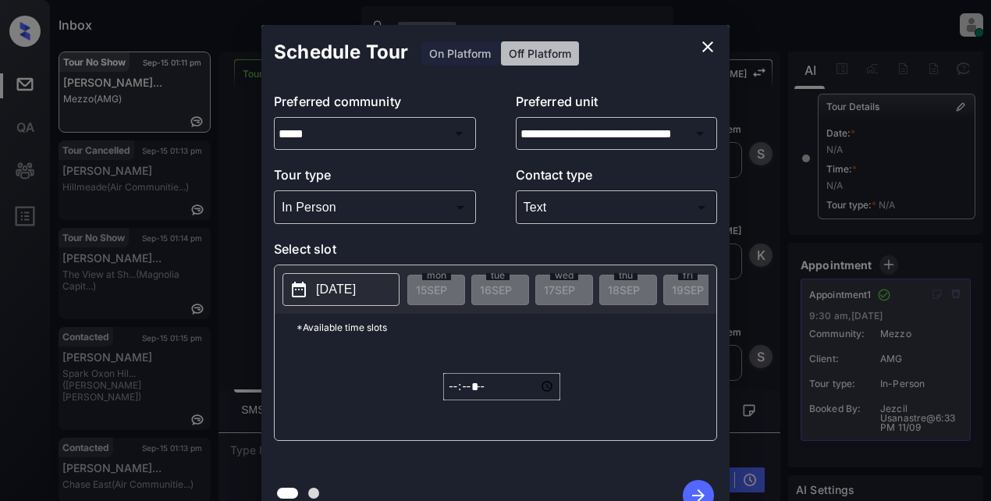
click at [350, 291] on p "[DATE]" at bounding box center [336, 289] width 40 height 19
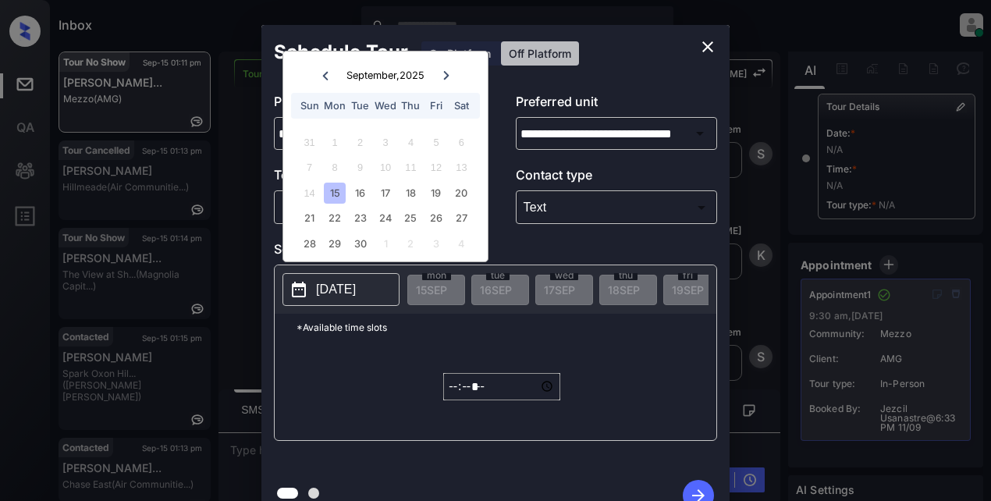
click at [706, 44] on icon "close" at bounding box center [708, 46] width 19 height 19
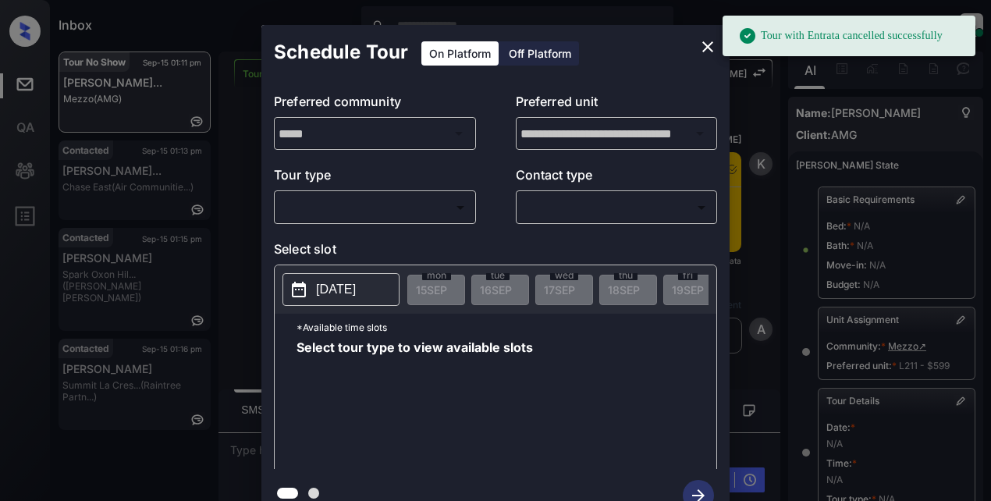
scroll to position [264, 0]
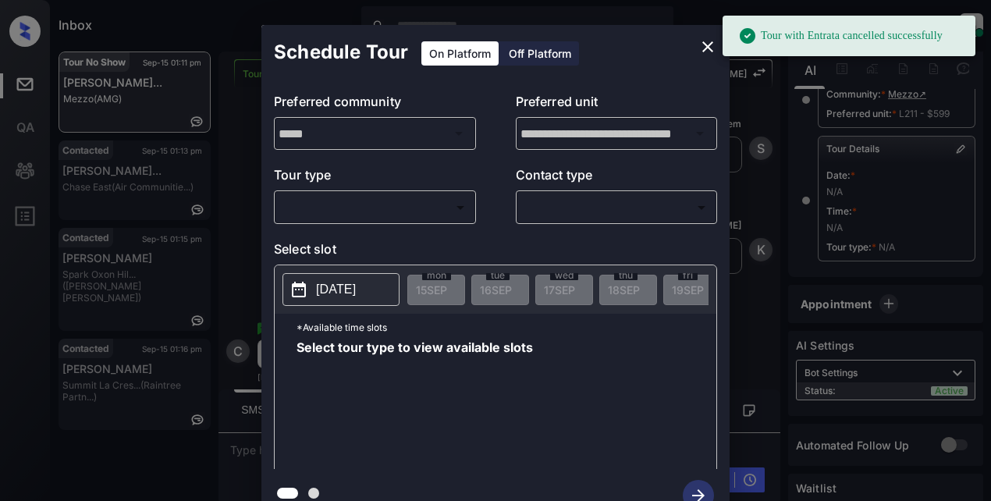
click at [410, 202] on body "Tour with Entrata cancelled successfully Inbox Lyzzelle [PERSON_NAME] Online Se…" at bounding box center [495, 250] width 991 height 501
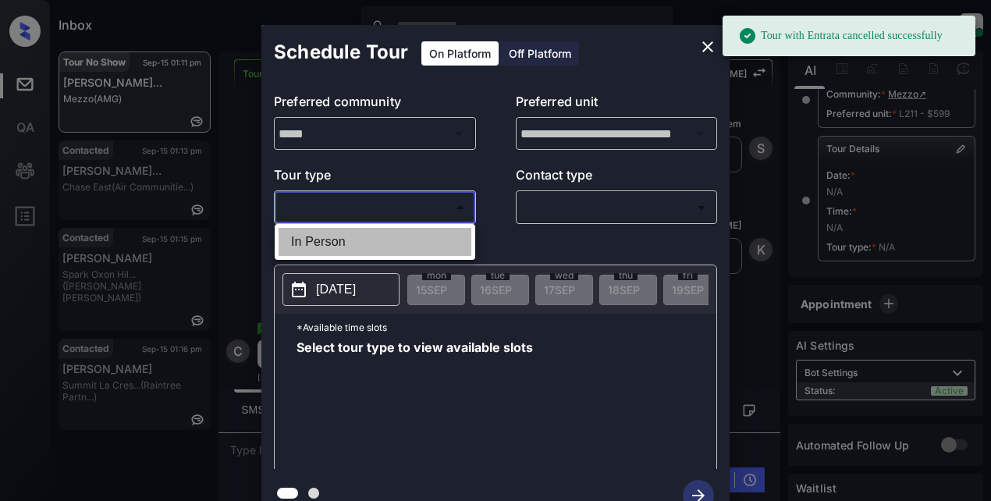
click at [350, 242] on li "In Person" at bounding box center [375, 242] width 193 height 28
type input "********"
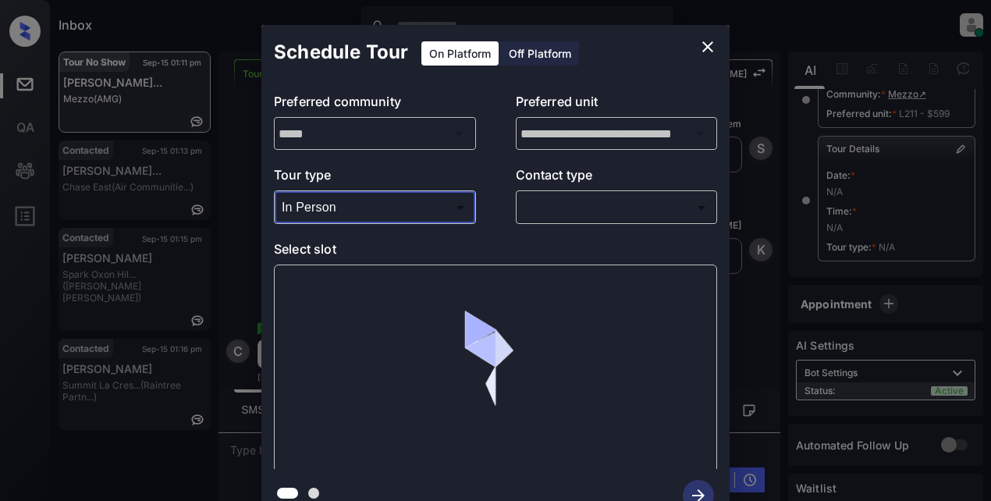
click at [571, 215] on body "Tour with Entrata cancelled successfully Inbox Lyzzelle [PERSON_NAME] Online Se…" at bounding box center [495, 250] width 991 height 501
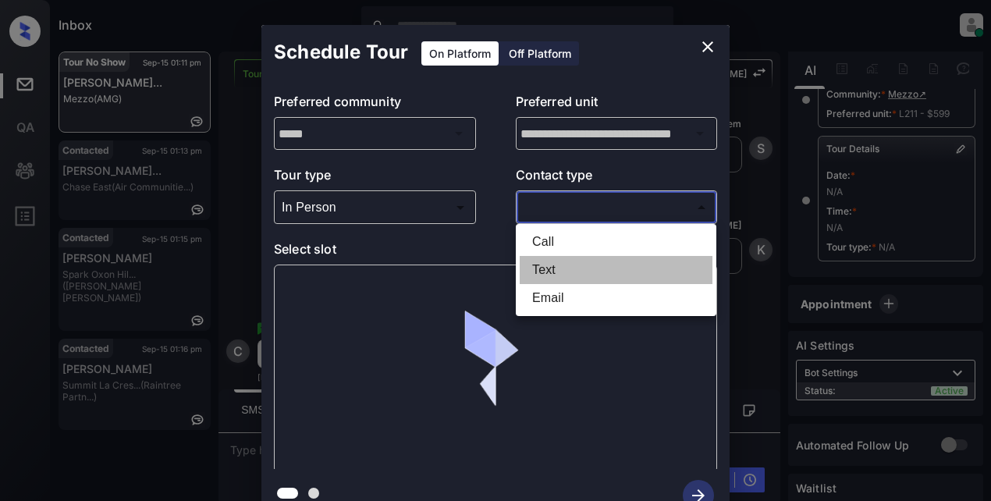
click at [564, 269] on li "Text" at bounding box center [616, 270] width 193 height 28
type input "****"
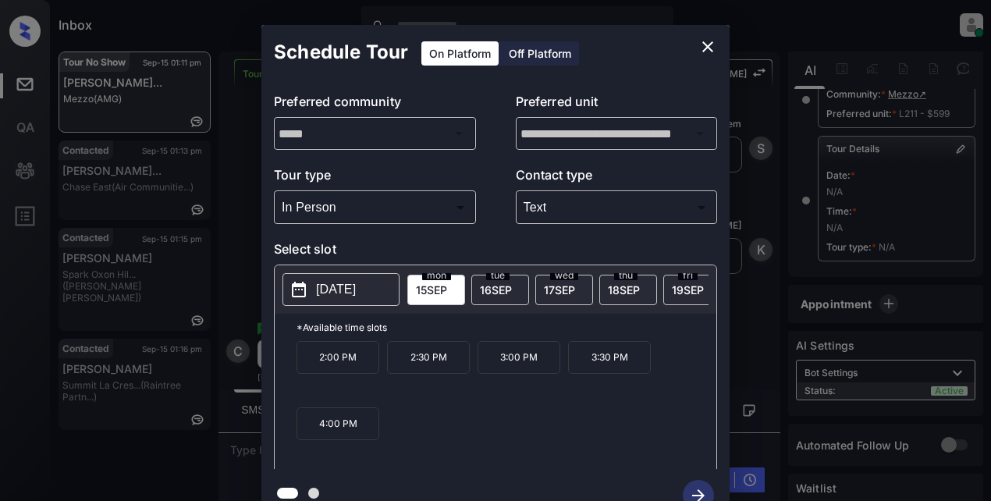
click at [500, 288] on span "[DATE]" at bounding box center [496, 289] width 32 height 13
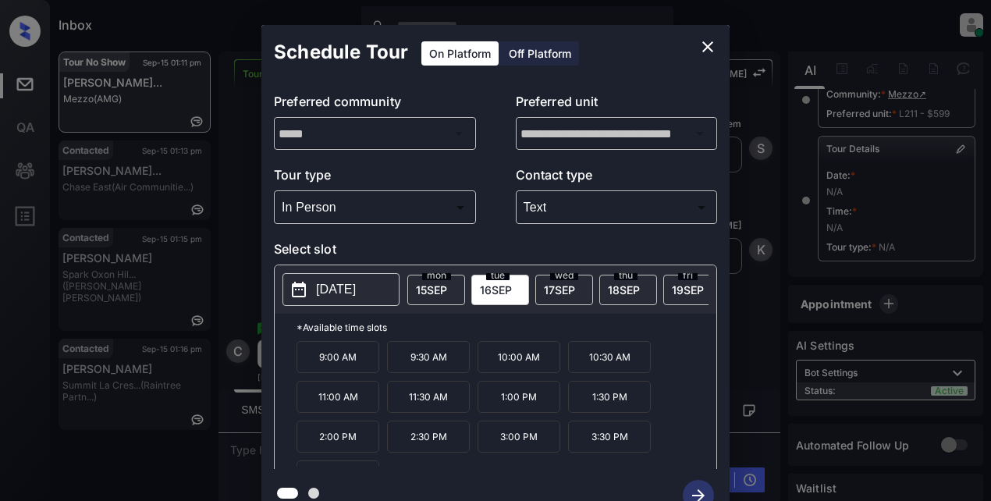
click at [511, 440] on p "3:00 PM" at bounding box center [519, 437] width 83 height 32
click at [697, 487] on icon "button" at bounding box center [698, 495] width 31 height 31
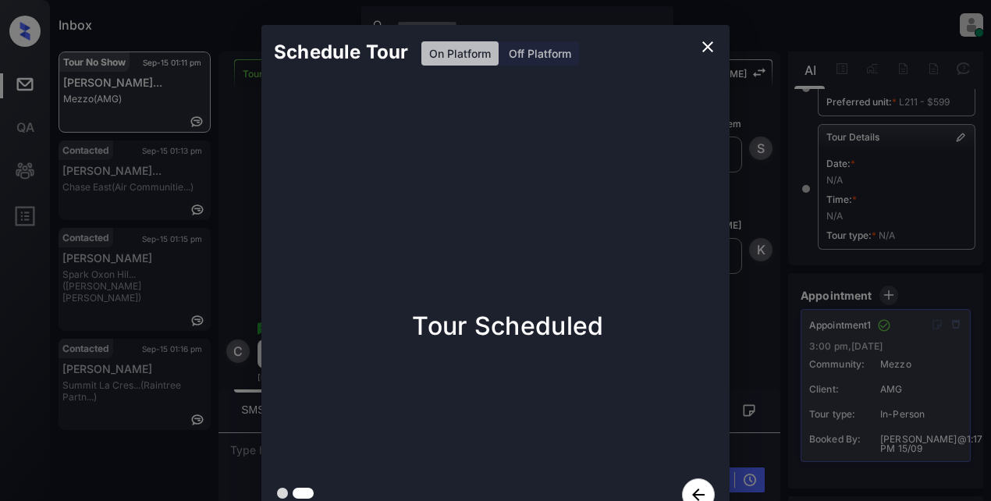
click at [706, 49] on icon "close" at bounding box center [708, 46] width 11 height 11
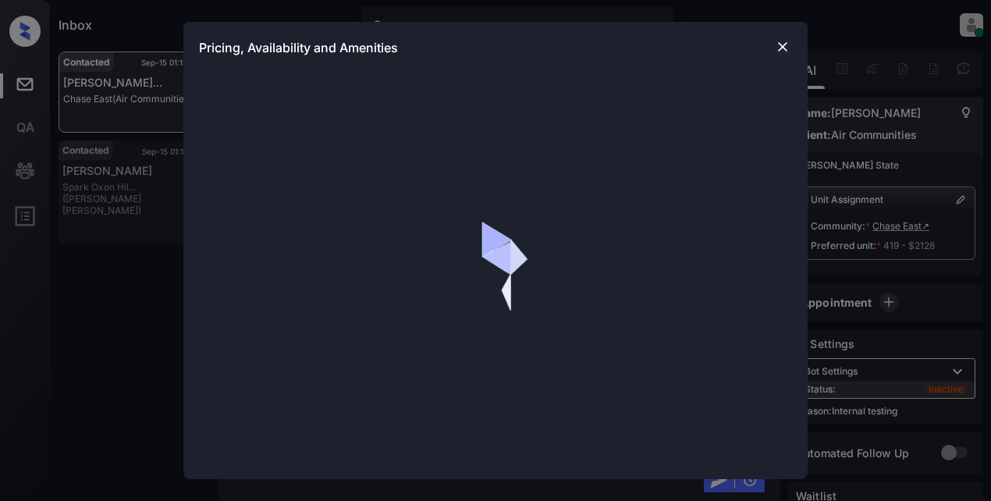
scroll to position [3809, 0]
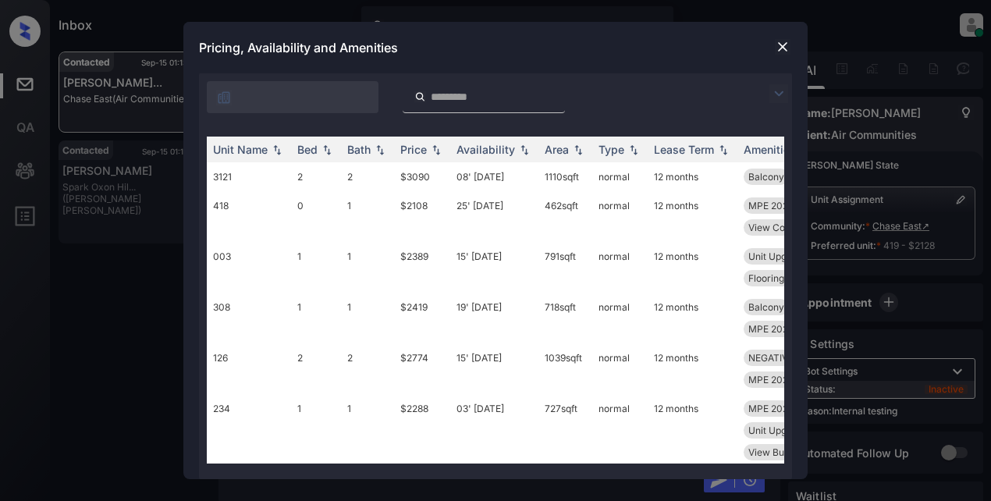
click at [777, 88] on img at bounding box center [779, 93] width 19 height 19
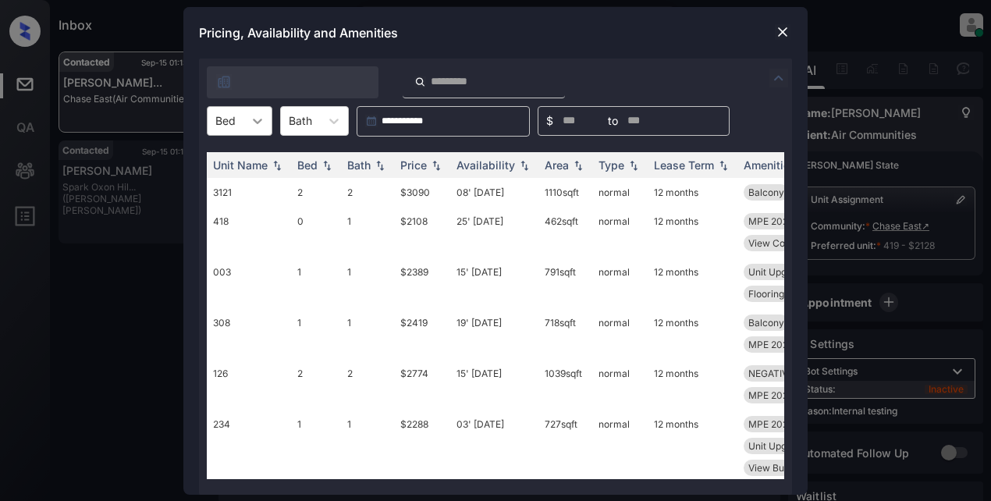
click at [256, 120] on icon at bounding box center [257, 121] width 9 height 5
click at [786, 30] on img at bounding box center [783, 32] width 16 height 16
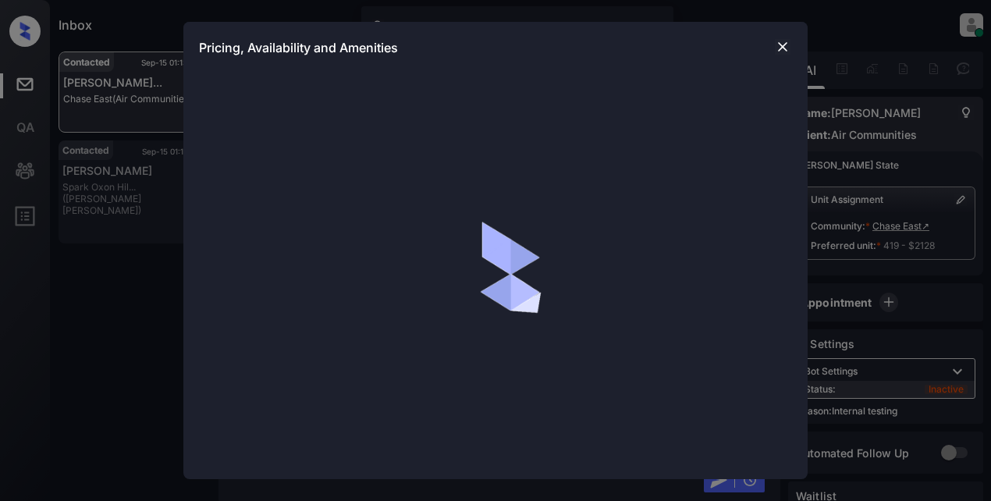
scroll to position [3809, 0]
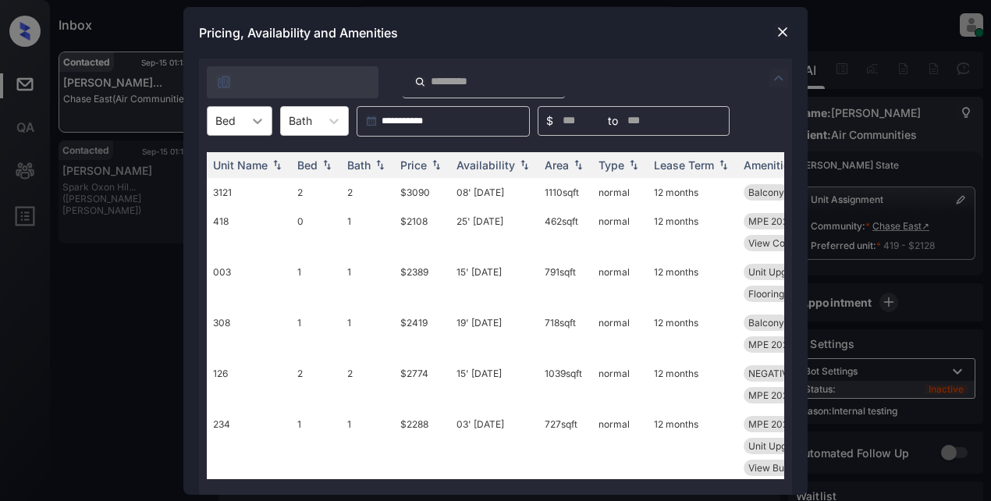
click at [263, 121] on icon at bounding box center [258, 121] width 16 height 16
click at [225, 187] on div "1" at bounding box center [240, 187] width 66 height 28
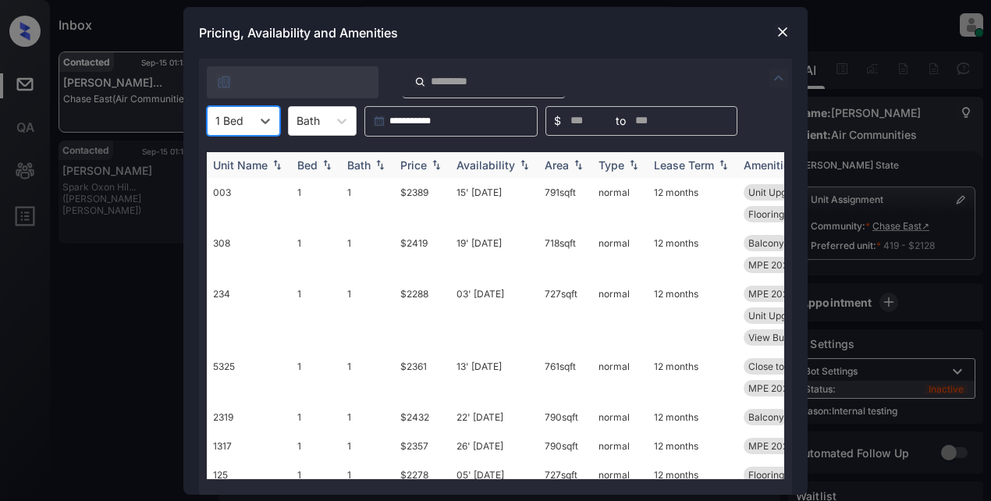
click at [496, 171] on div "Availability" at bounding box center [486, 164] width 59 height 13
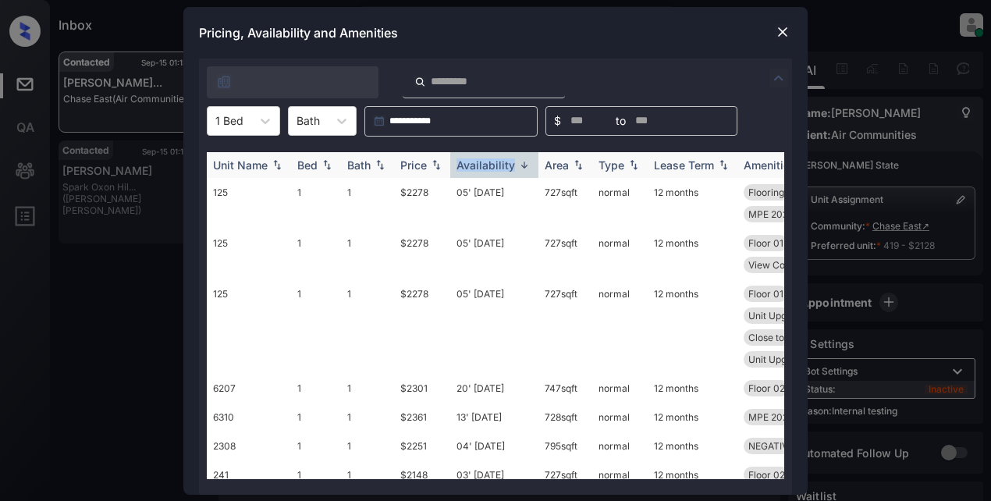
click at [496, 171] on div "Availability" at bounding box center [486, 164] width 59 height 13
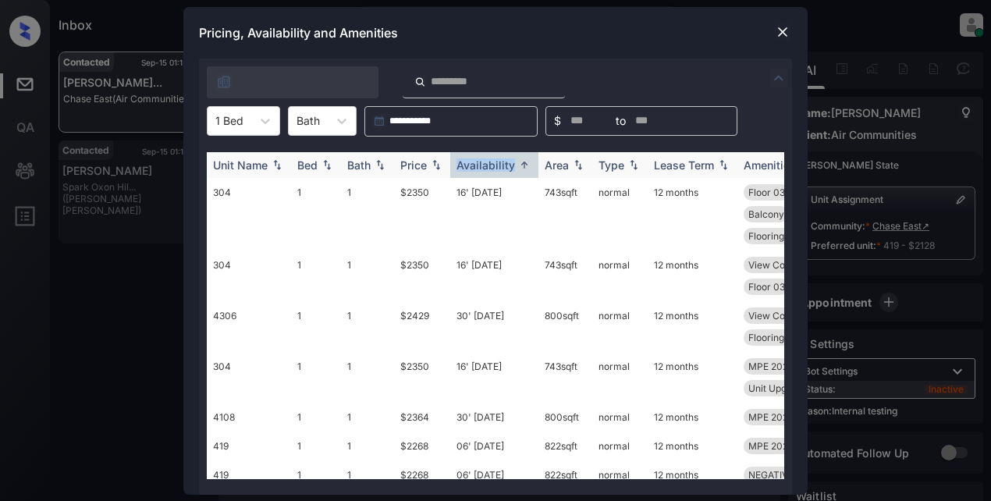
click at [521, 169] on img at bounding box center [525, 165] width 16 height 12
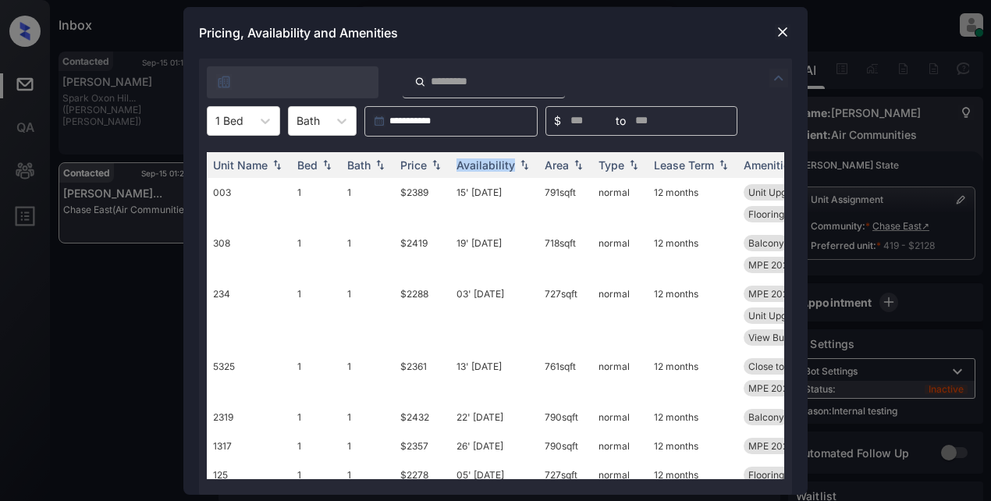
click at [781, 32] on img at bounding box center [783, 32] width 16 height 16
click at [419, 296] on td "$2288" at bounding box center [422, 315] width 56 height 73
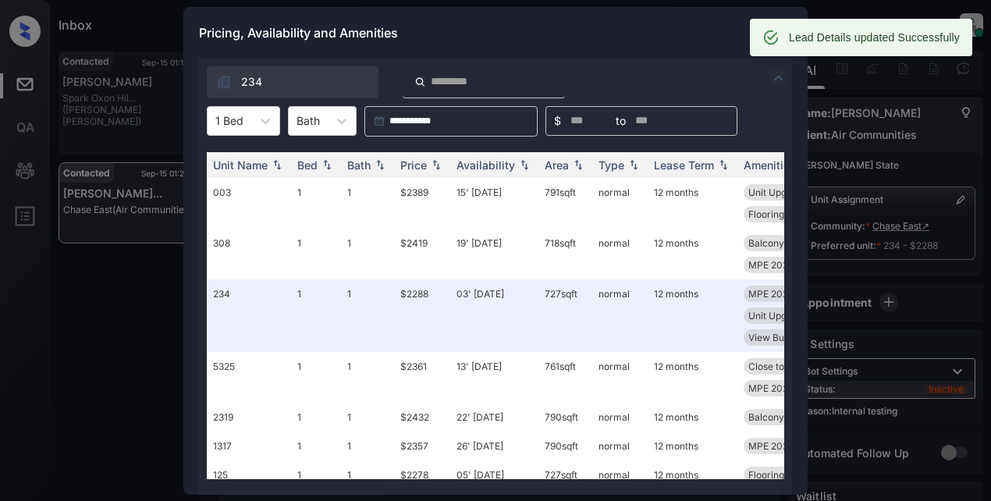
click at [653, 43] on div "Pricing, Availability and Amenities" at bounding box center [495, 33] width 624 height 52
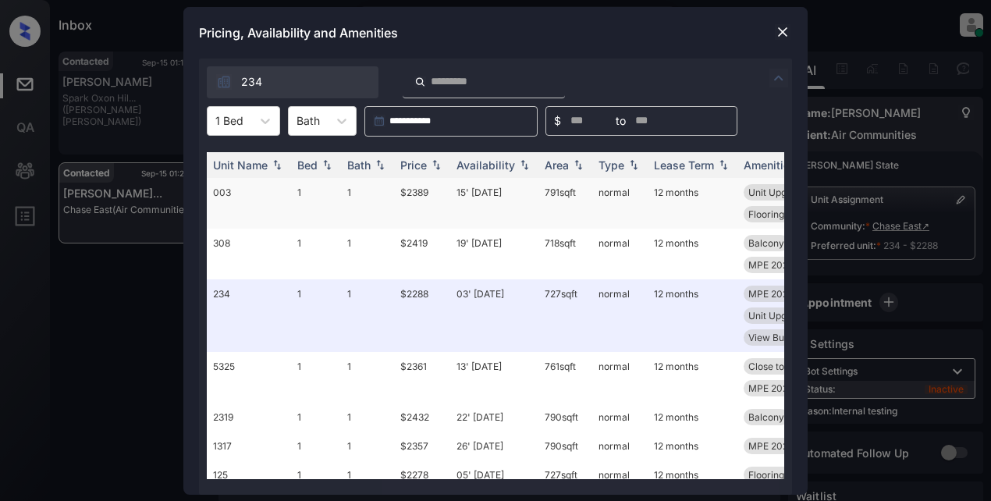
scroll to position [3911, 0]
click at [787, 32] on img at bounding box center [783, 32] width 16 height 16
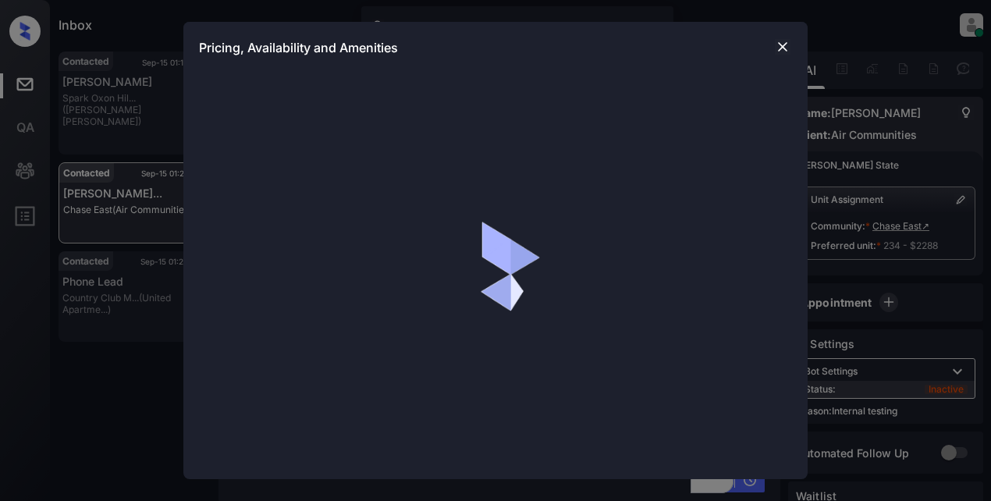
scroll to position [3833, 0]
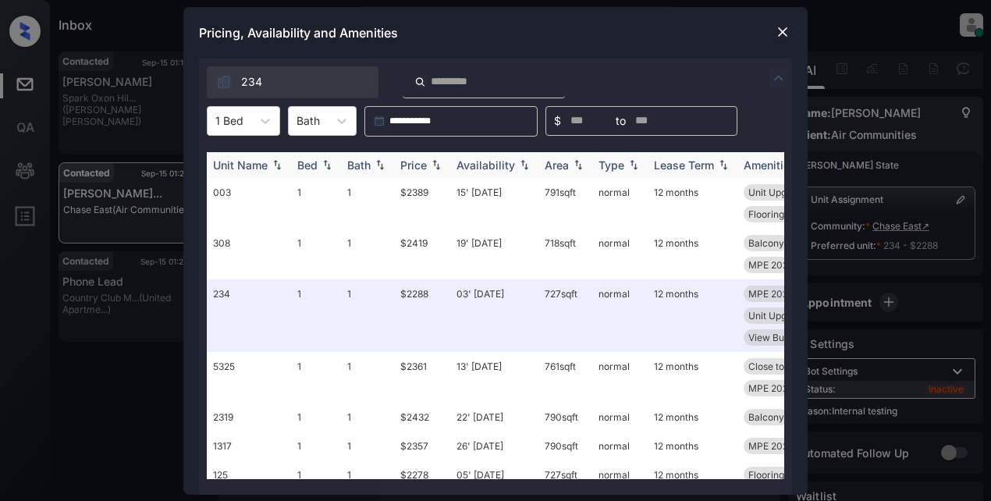
click at [520, 165] on img at bounding box center [525, 164] width 16 height 11
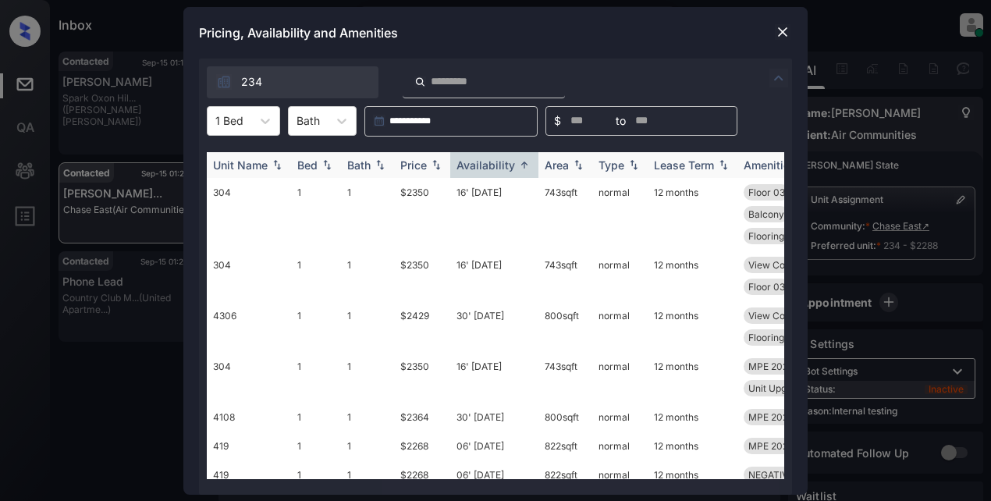
click at [524, 170] on img at bounding box center [525, 165] width 16 height 12
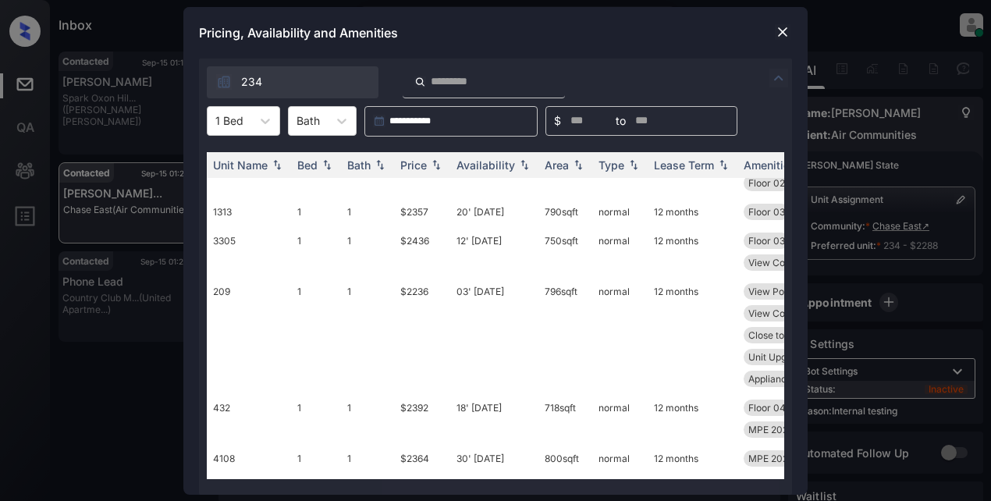
scroll to position [2342, 0]
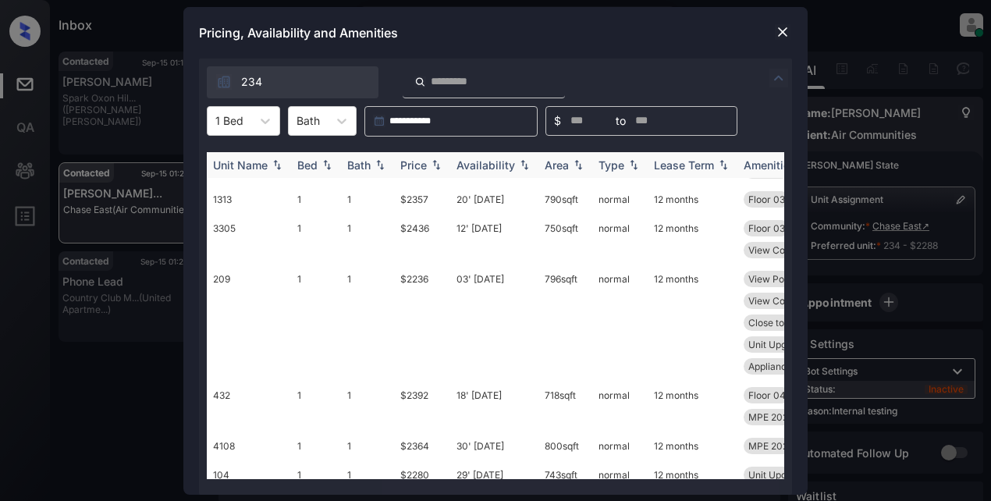
click at [511, 163] on div "Availability" at bounding box center [486, 164] width 59 height 13
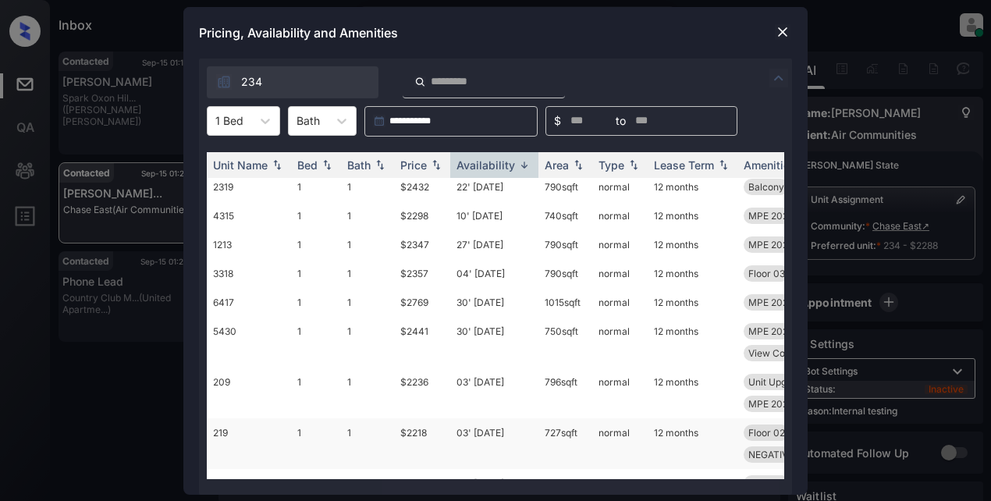
scroll to position [2151, 0]
click at [412, 218] on td "$2298" at bounding box center [422, 216] width 56 height 29
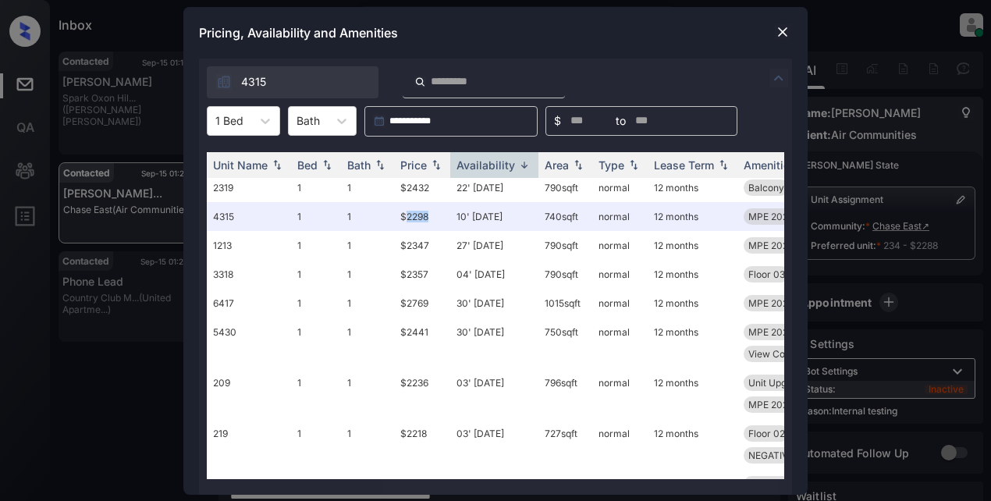
click at [783, 31] on img at bounding box center [783, 32] width 16 height 16
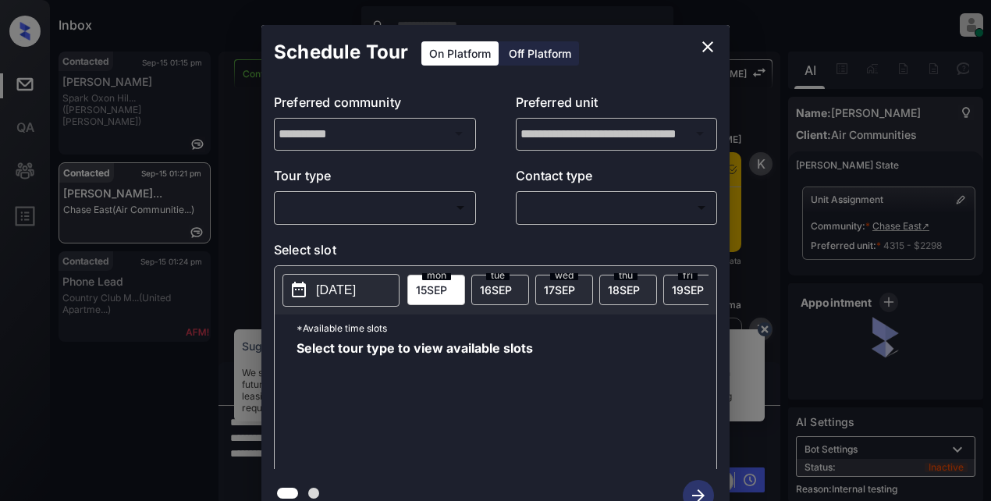
scroll to position [3833, 0]
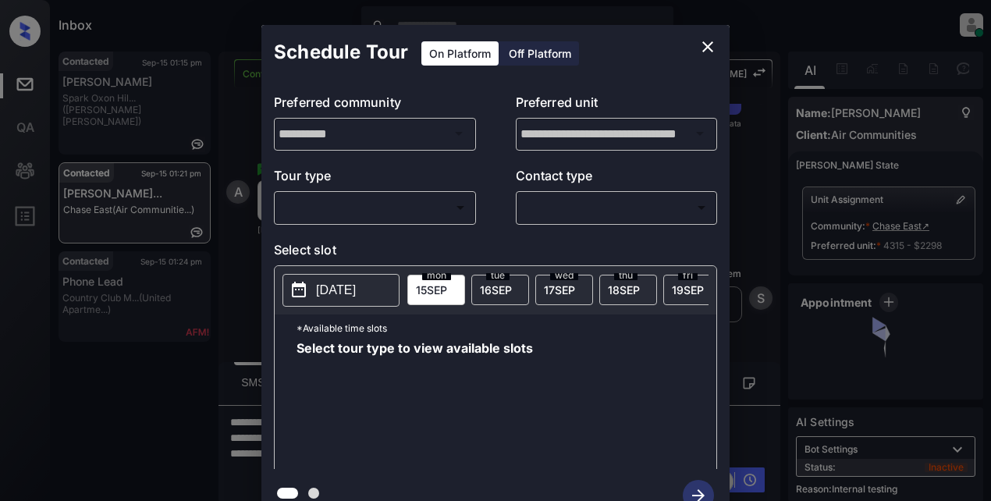
click at [350, 215] on body "Inbox Lyzzelle [PERSON_NAME] Online Set yourself offline Set yourself on break …" at bounding box center [495, 250] width 991 height 501
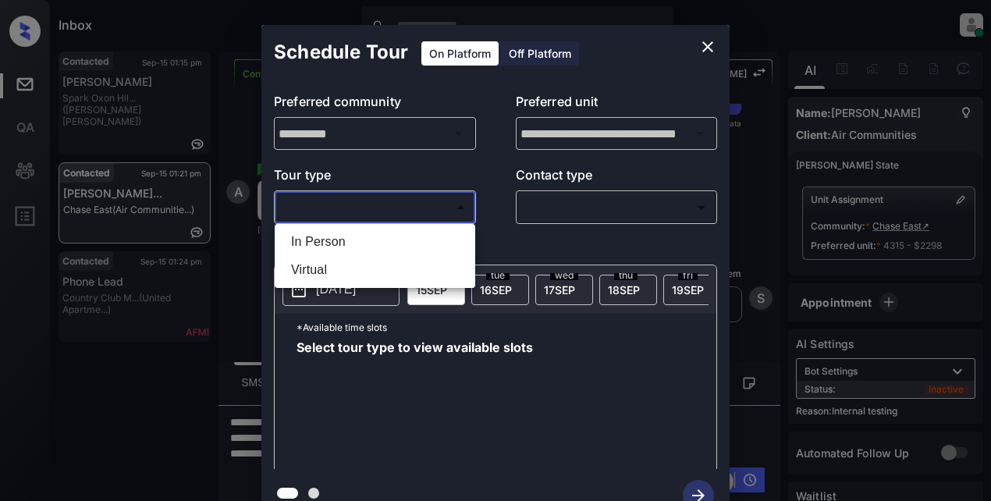
click at [711, 56] on div at bounding box center [495, 250] width 991 height 501
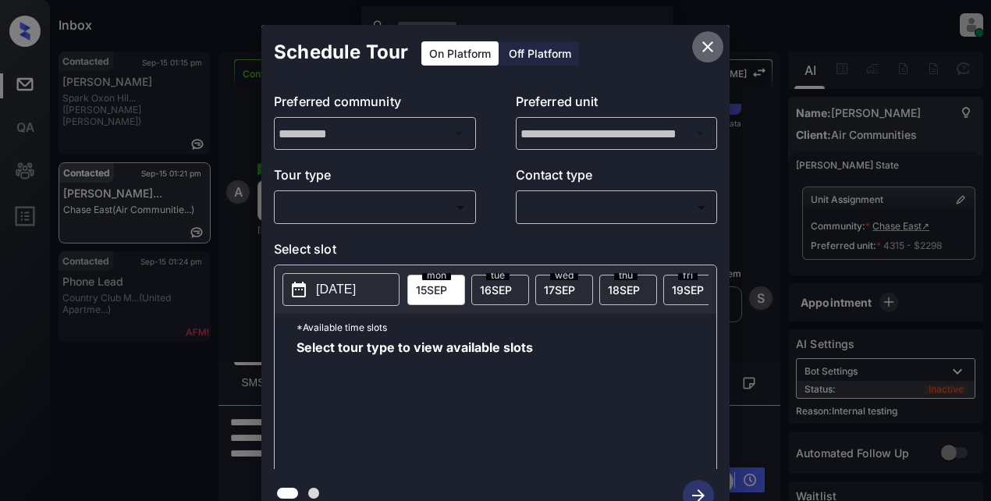
click at [708, 44] on icon "close" at bounding box center [708, 46] width 19 height 19
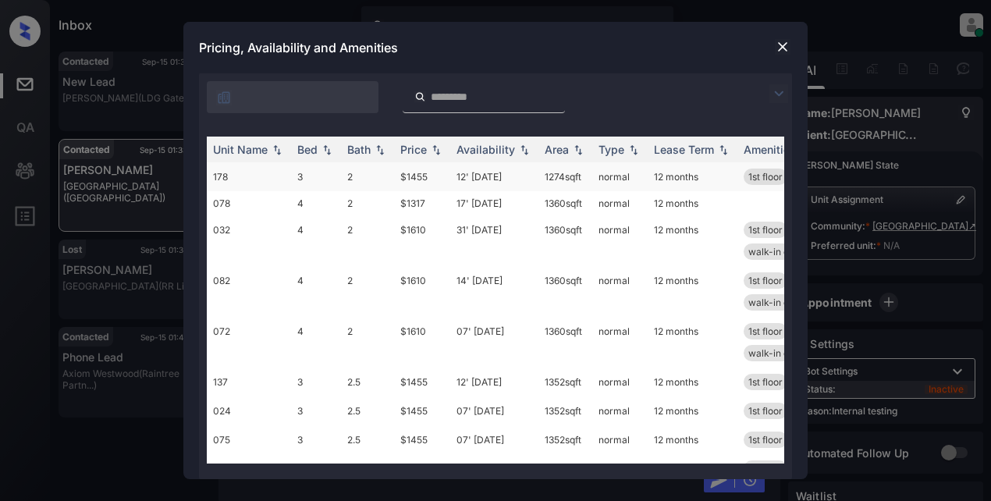
scroll to position [7975, 0]
click at [778, 93] on img at bounding box center [779, 93] width 19 height 19
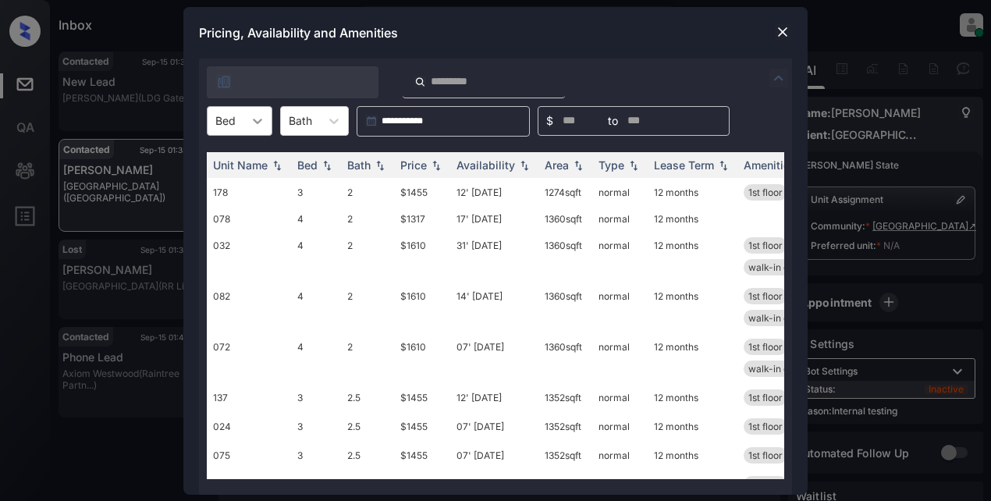
click at [257, 118] on icon at bounding box center [258, 121] width 16 height 16
drag, startPoint x: 235, startPoint y: 187, endPoint x: 305, endPoint y: 76, distance: 131.2
click at [303, 76] on div "**********" at bounding box center [495, 277] width 593 height 436
drag, startPoint x: 396, startPoint y: 48, endPoint x: 412, endPoint y: 45, distance: 16.6
click at [397, 48] on div "Pricing, Availability and Amenities" at bounding box center [495, 33] width 624 height 52
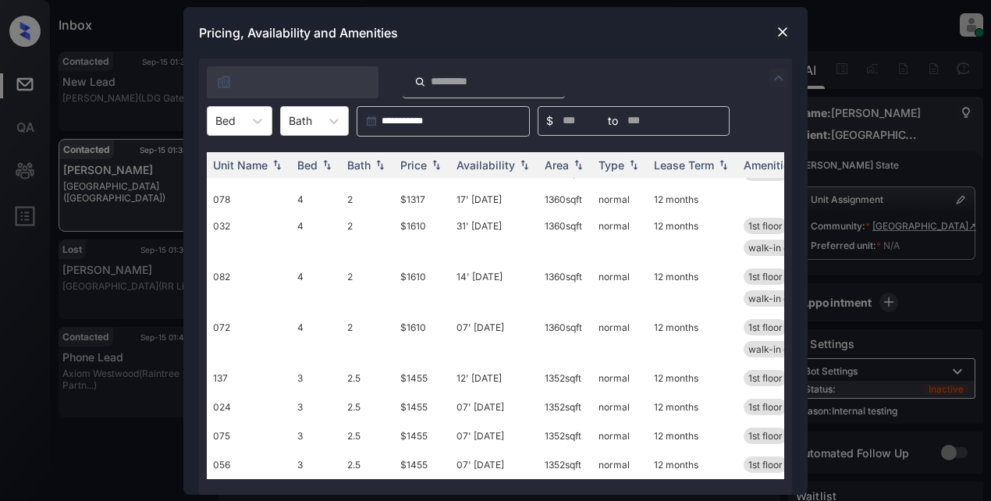
scroll to position [31, 0]
drag, startPoint x: 573, startPoint y: 23, endPoint x: 640, endPoint y: 39, distance: 68.9
click at [575, 24] on div "Pricing, Availability and Amenities" at bounding box center [495, 33] width 624 height 52
click at [785, 30] on img at bounding box center [783, 32] width 16 height 16
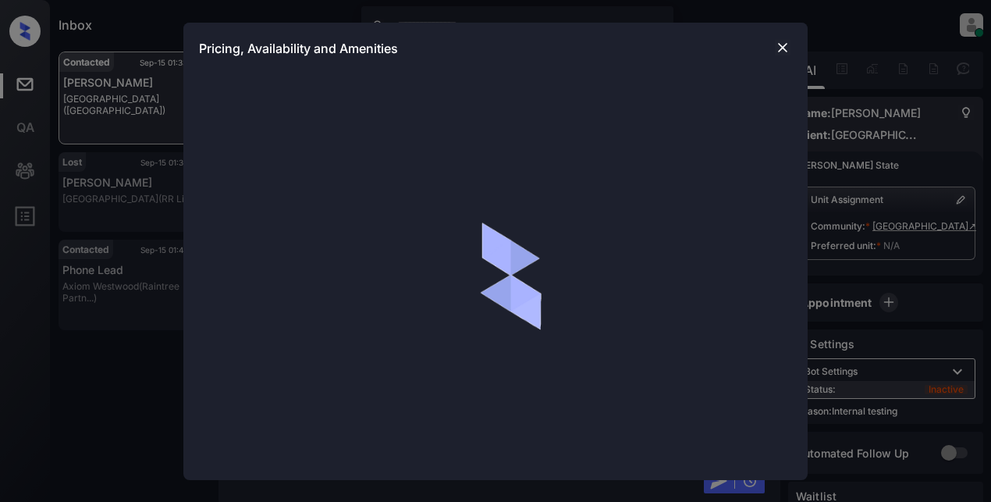
scroll to position [3013, 0]
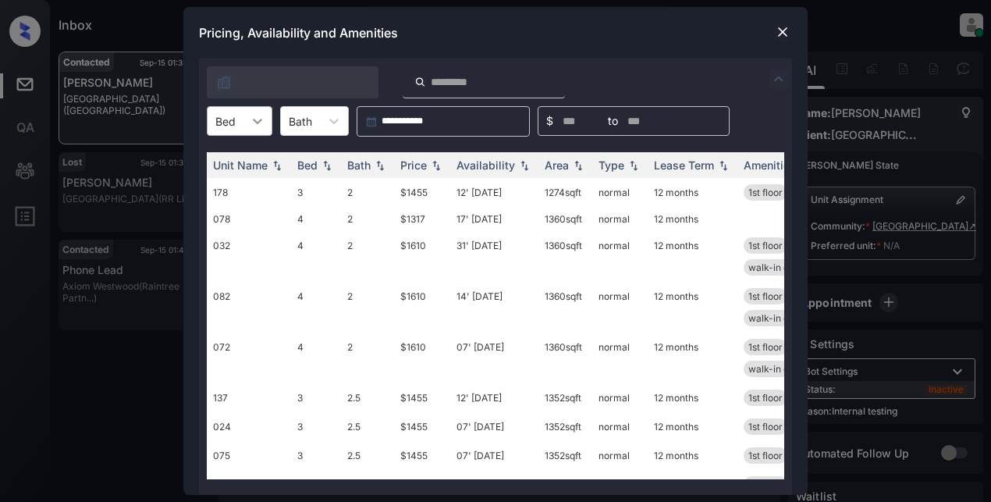
click at [257, 120] on icon at bounding box center [258, 121] width 16 height 16
click at [229, 168] on div "3" at bounding box center [240, 159] width 66 height 28
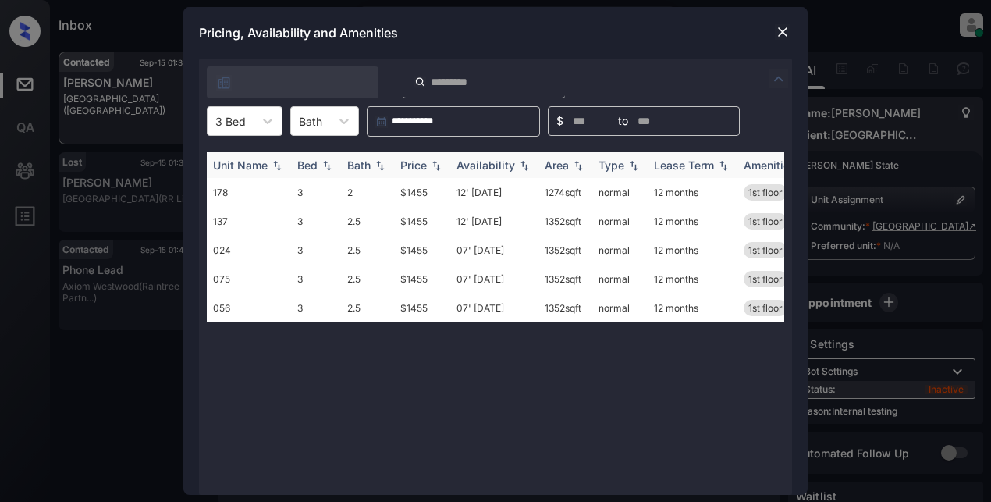
click at [413, 160] on div "Price" at bounding box center [413, 164] width 27 height 13
click at [422, 196] on td "$1455" at bounding box center [422, 192] width 56 height 29
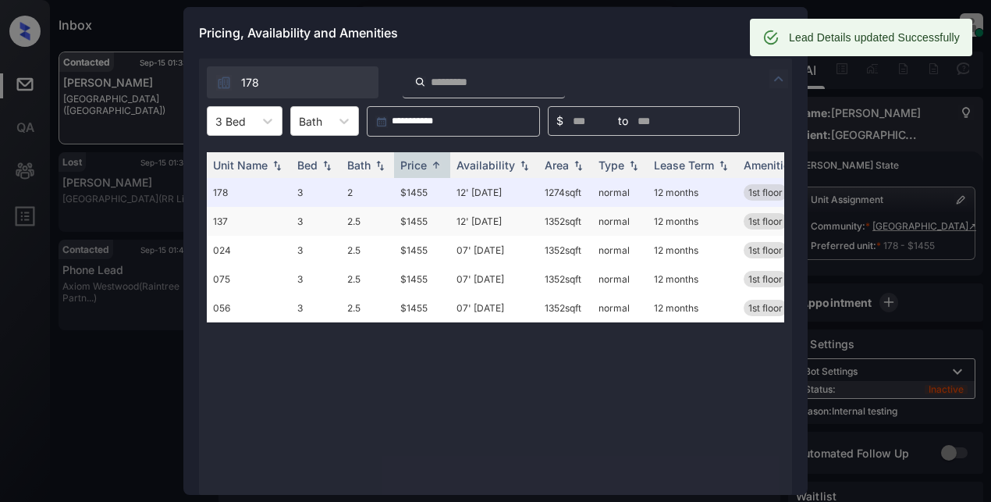
click at [411, 225] on td "$1455" at bounding box center [422, 221] width 56 height 29
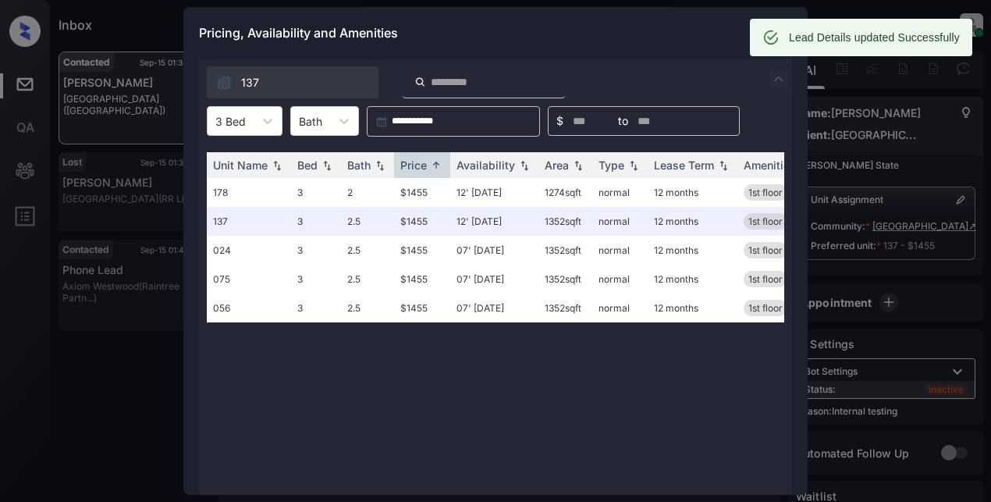
click at [641, 35] on div "Pricing, Availability and Amenities" at bounding box center [495, 33] width 624 height 52
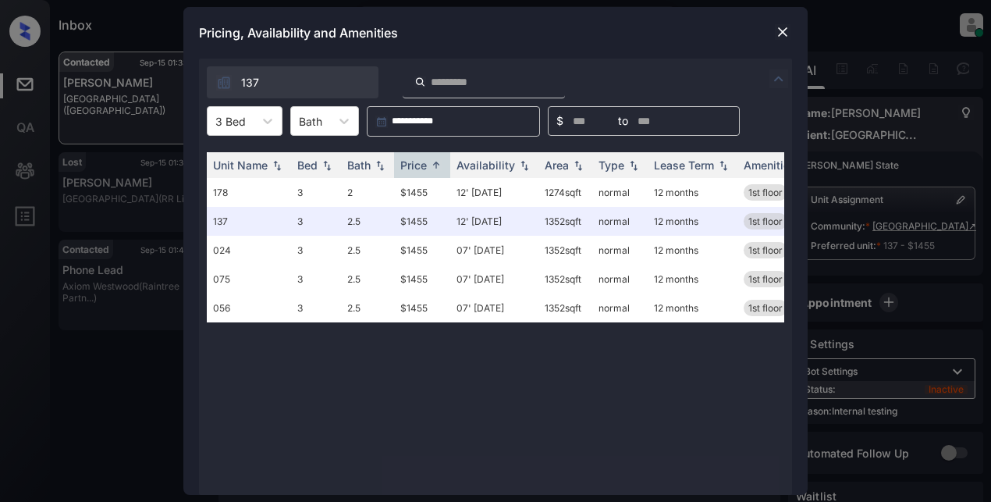
click at [777, 28] on img at bounding box center [783, 32] width 16 height 16
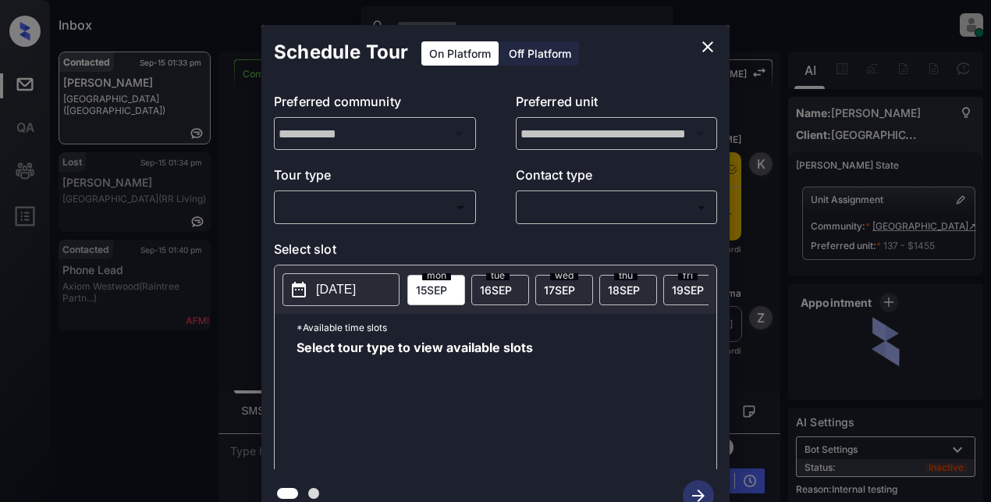
scroll to position [11768, 0]
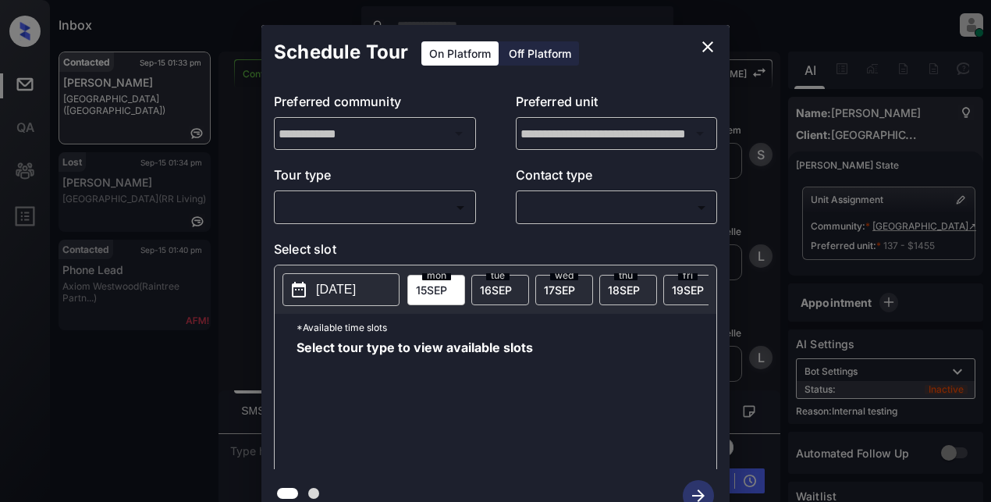
click at [450, 206] on body "Inbox Lyzzelle [PERSON_NAME] Online Set yourself offline Set yourself on break …" at bounding box center [495, 251] width 991 height 502
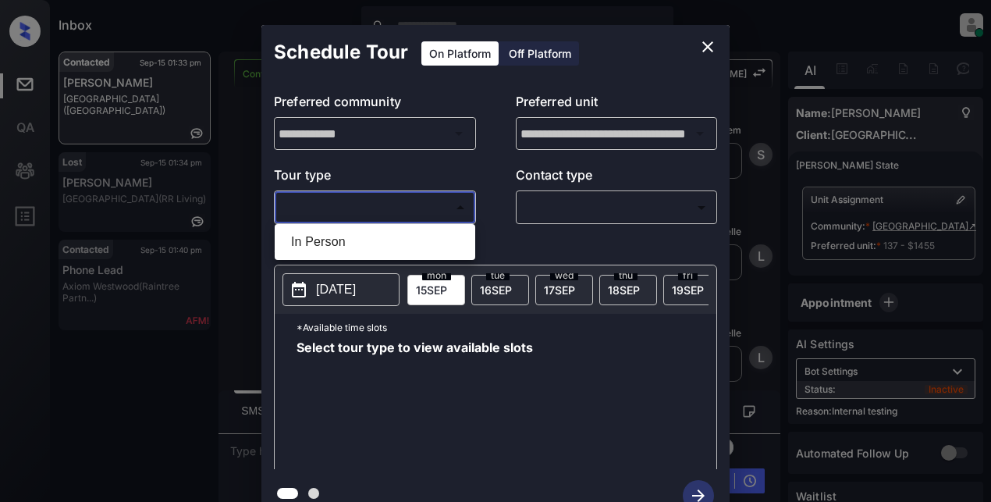
drag, startPoint x: 354, startPoint y: 251, endPoint x: 432, endPoint y: 246, distance: 78.3
click at [356, 252] on li "In Person" at bounding box center [375, 242] width 193 height 28
type input "********"
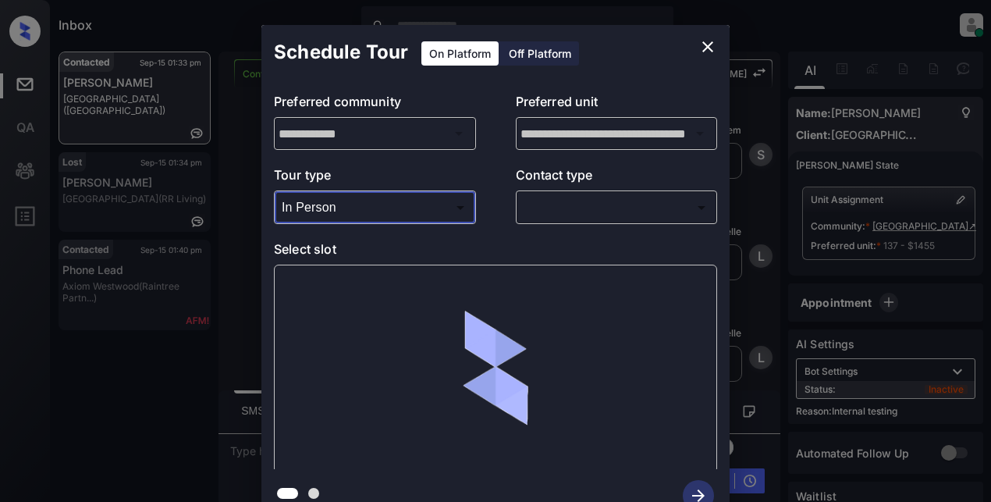
click at [579, 207] on body "Inbox Lyzzelle [PERSON_NAME] Online Set yourself offline Set yourself on break …" at bounding box center [495, 251] width 991 height 502
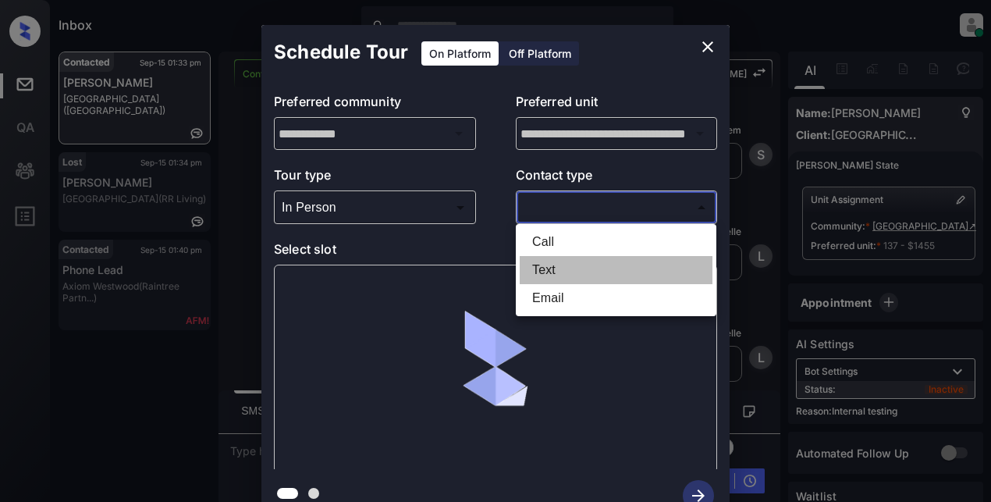
click at [569, 275] on li "Text" at bounding box center [616, 270] width 193 height 28
type input "****"
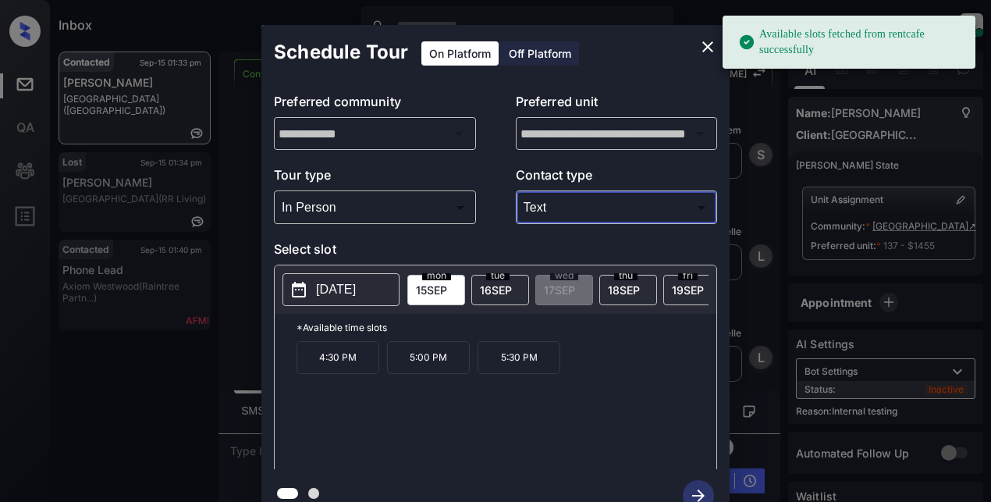
click at [504, 289] on span "[DATE]" at bounding box center [496, 289] width 32 height 13
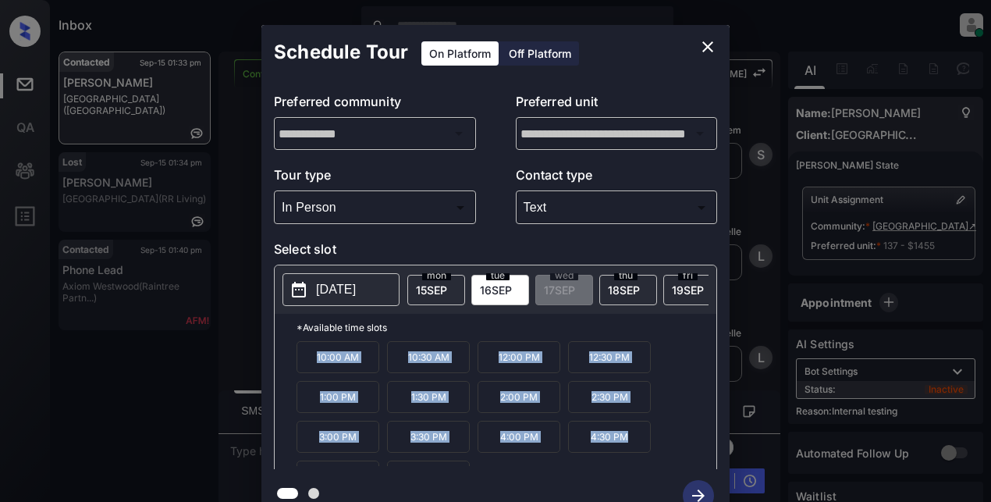
drag, startPoint x: 318, startPoint y: 368, endPoint x: 703, endPoint y: 399, distance: 386.1
click at [635, 452] on div "10:00 AM 10:30 AM 12:00 PM 12:30 PM 1:00 PM 1:30 PM 2:00 PM 2:30 PM 3:00 PM 3:3…" at bounding box center [507, 403] width 420 height 125
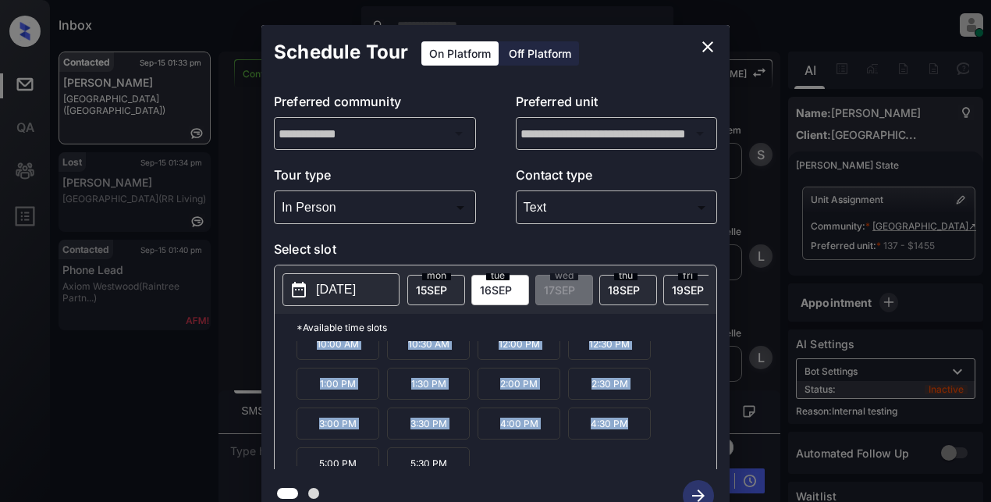
scroll to position [27, 0]
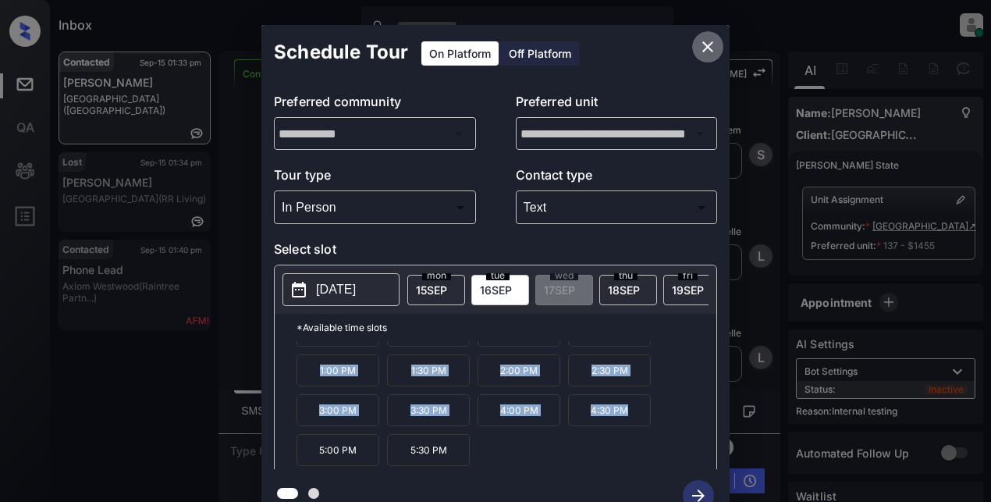
click at [709, 46] on icon "close" at bounding box center [708, 46] width 11 height 11
